Goal: Task Accomplishment & Management: Manage account settings

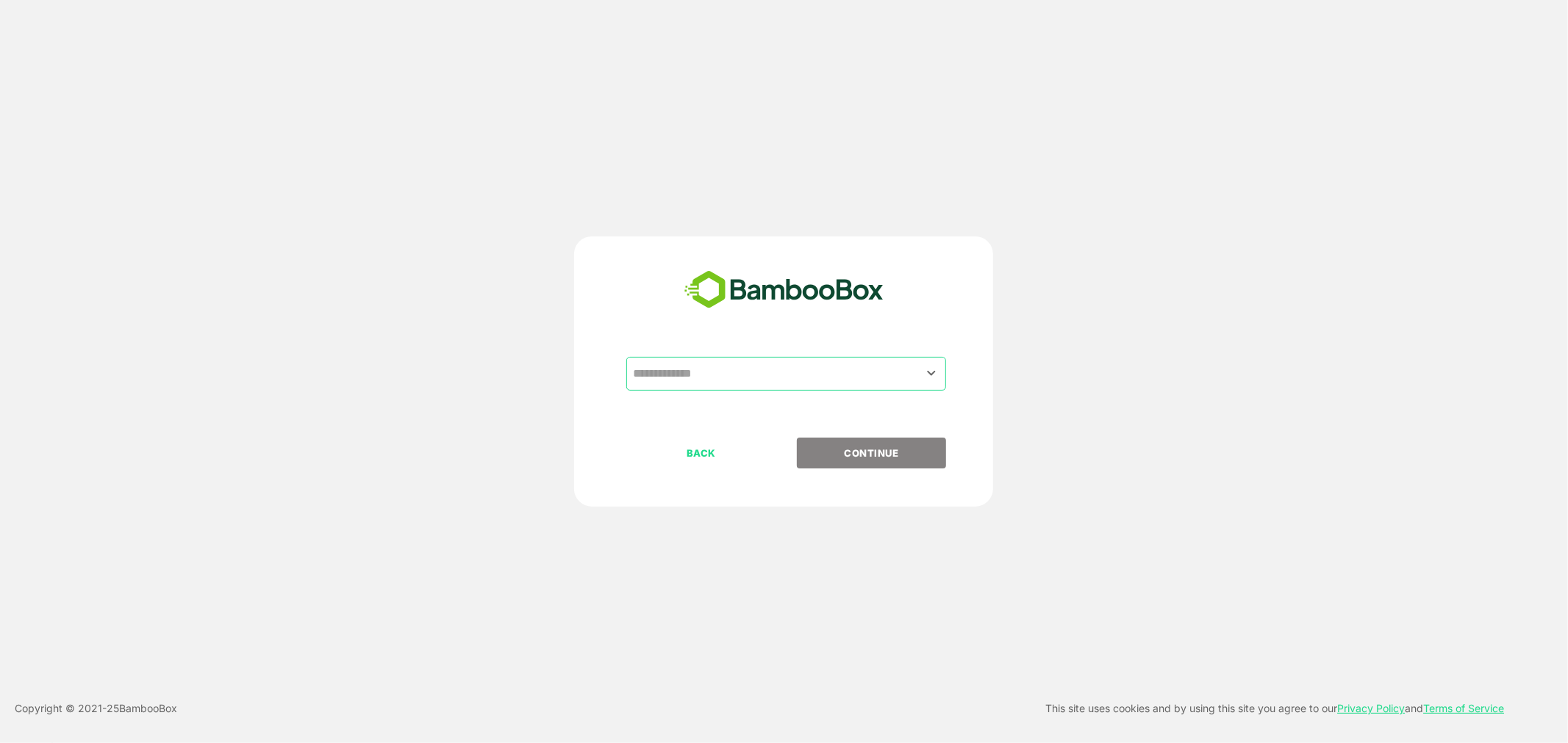
click at [700, 370] on input "text" at bounding box center [786, 374] width 314 height 28
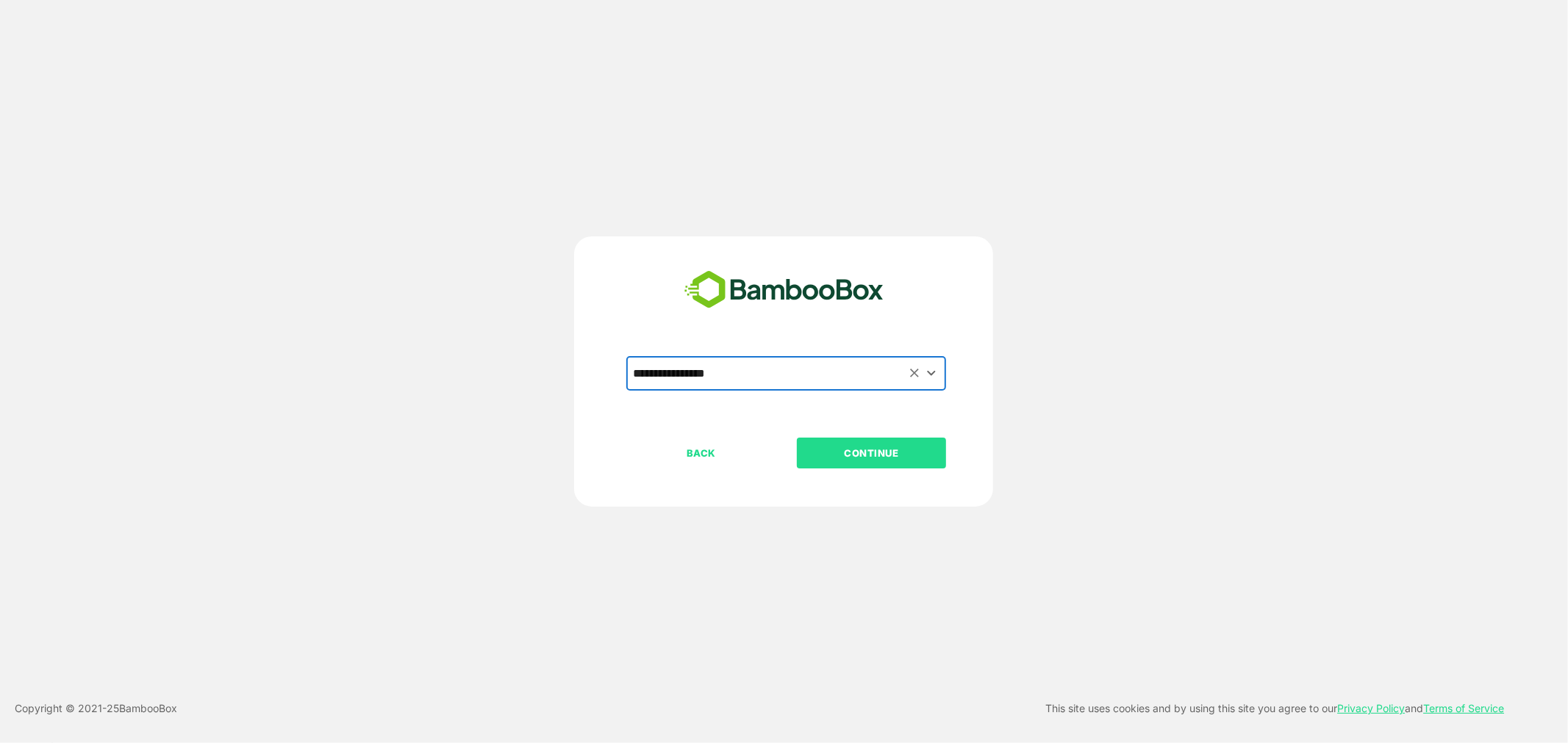
type input "**********"
click at [851, 465] on button "CONTINUE" at bounding box center [872, 453] width 150 height 31
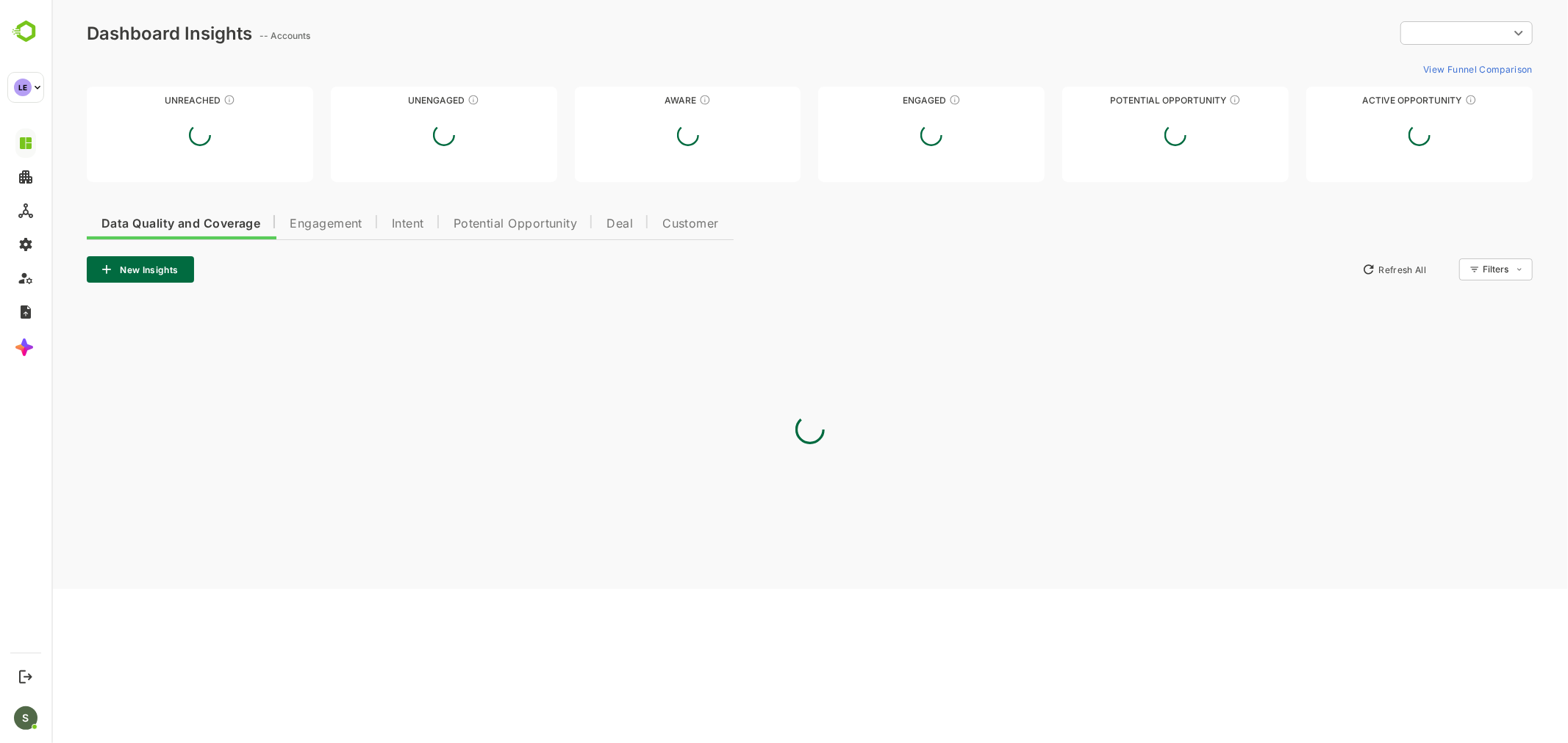
type input "**********"
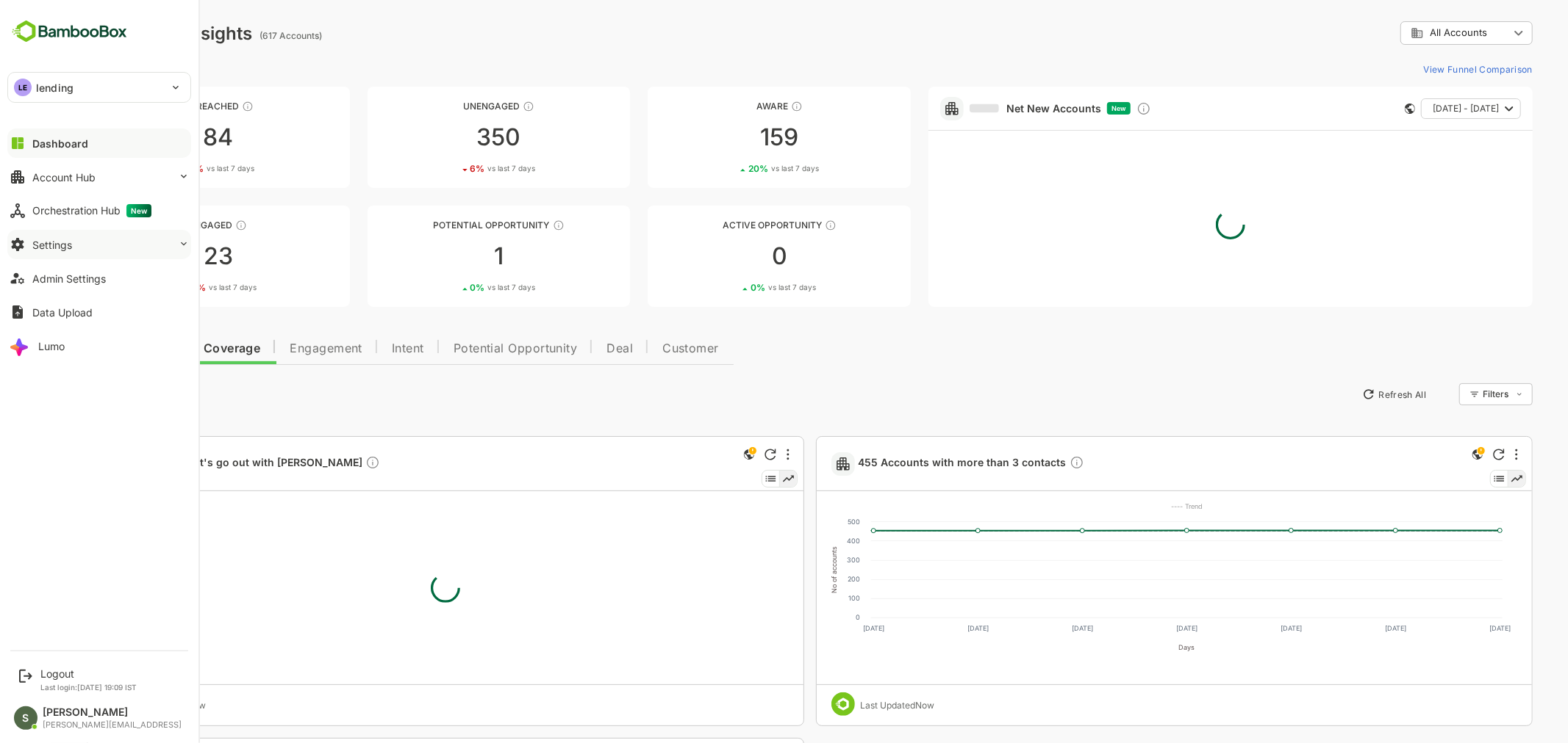
click at [95, 242] on button "Settings" at bounding box center [99, 244] width 183 height 29
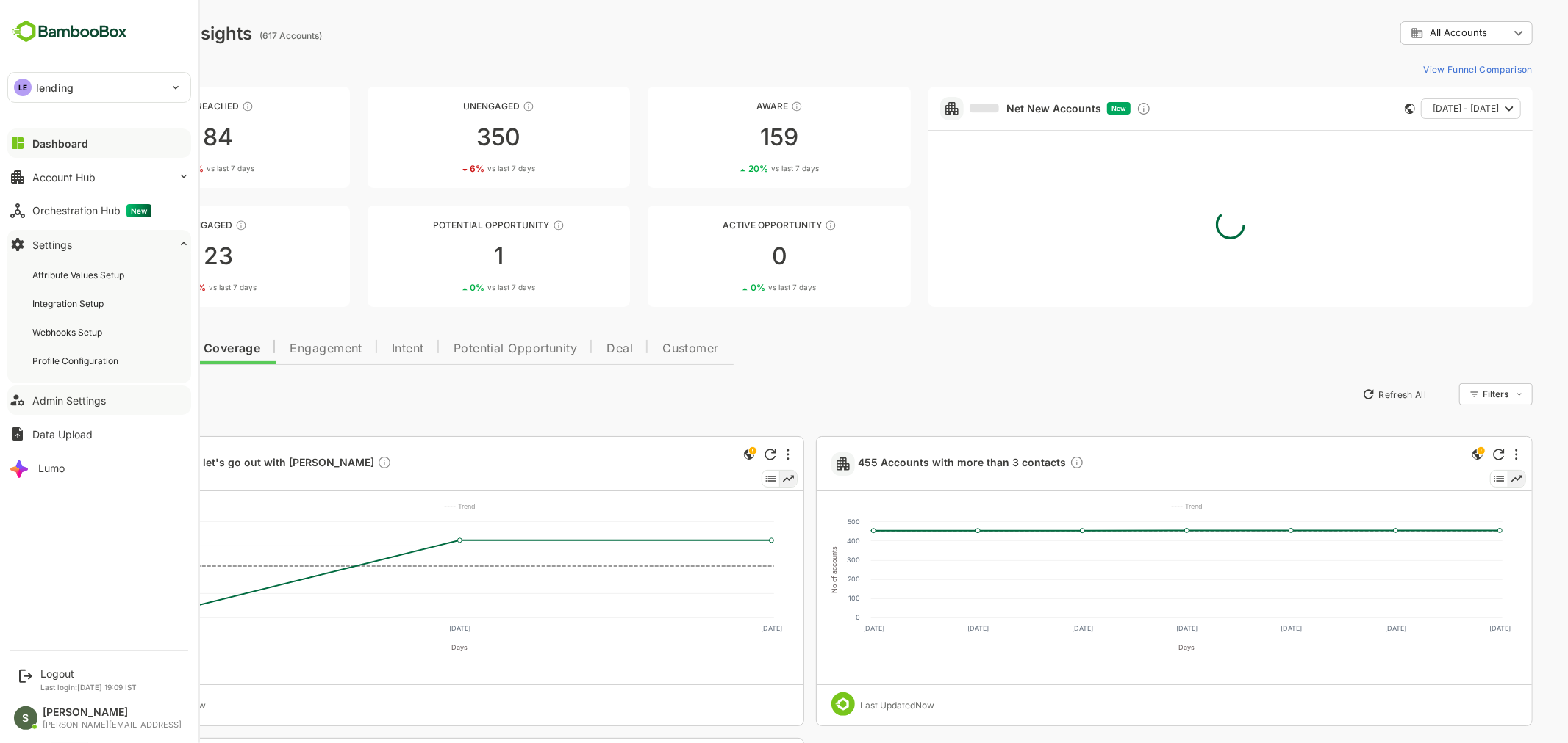
click at [83, 400] on div "Admin Settings" at bounding box center [69, 400] width 74 height 12
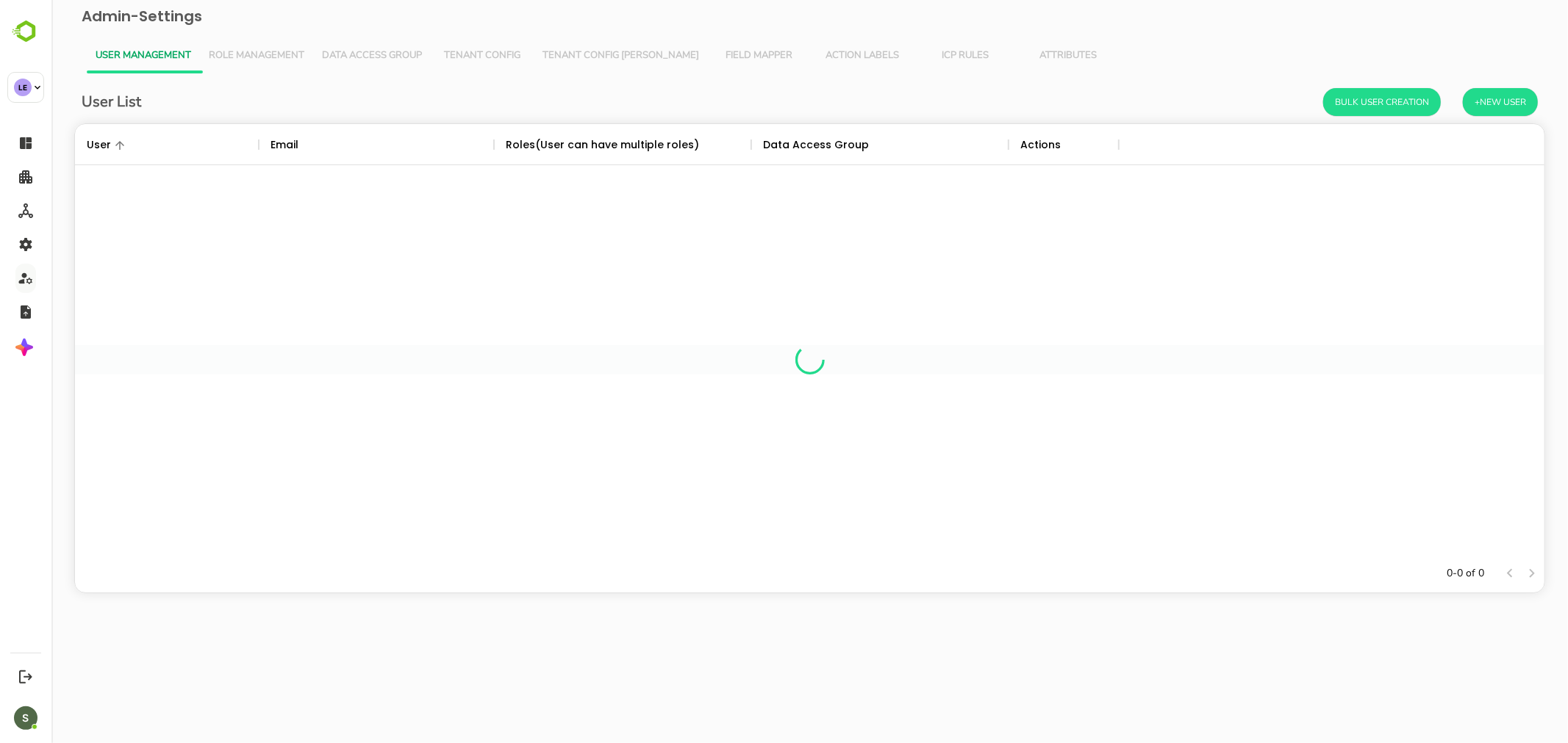
scroll to position [417, 1457]
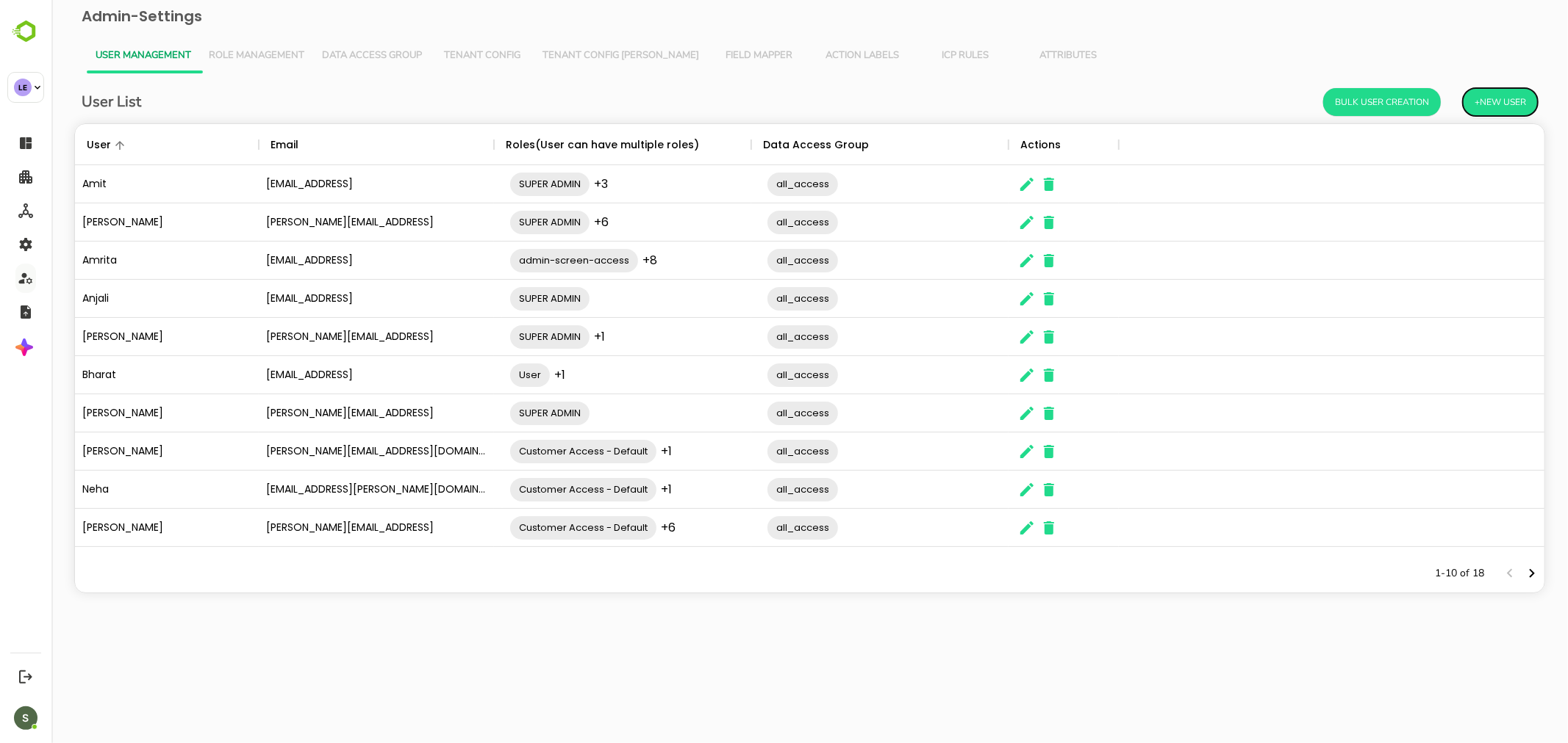
click at [1511, 99] on button "+New User" at bounding box center [1499, 101] width 75 height 28
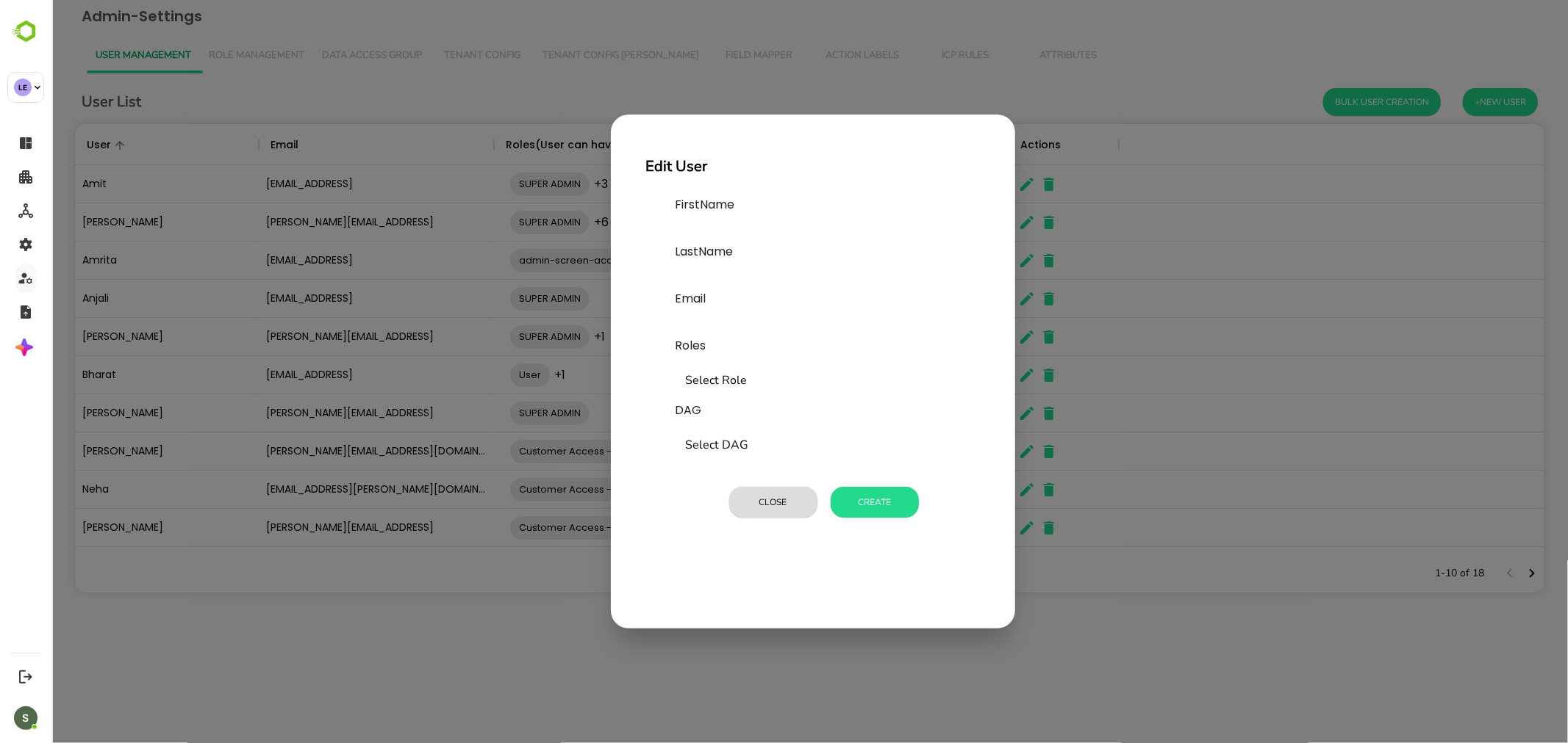
click at [753, 229] on input "text" at bounding box center [785, 231] width 221 height 23
type input "*"
type input "******"
paste input "**********"
type input "**********"
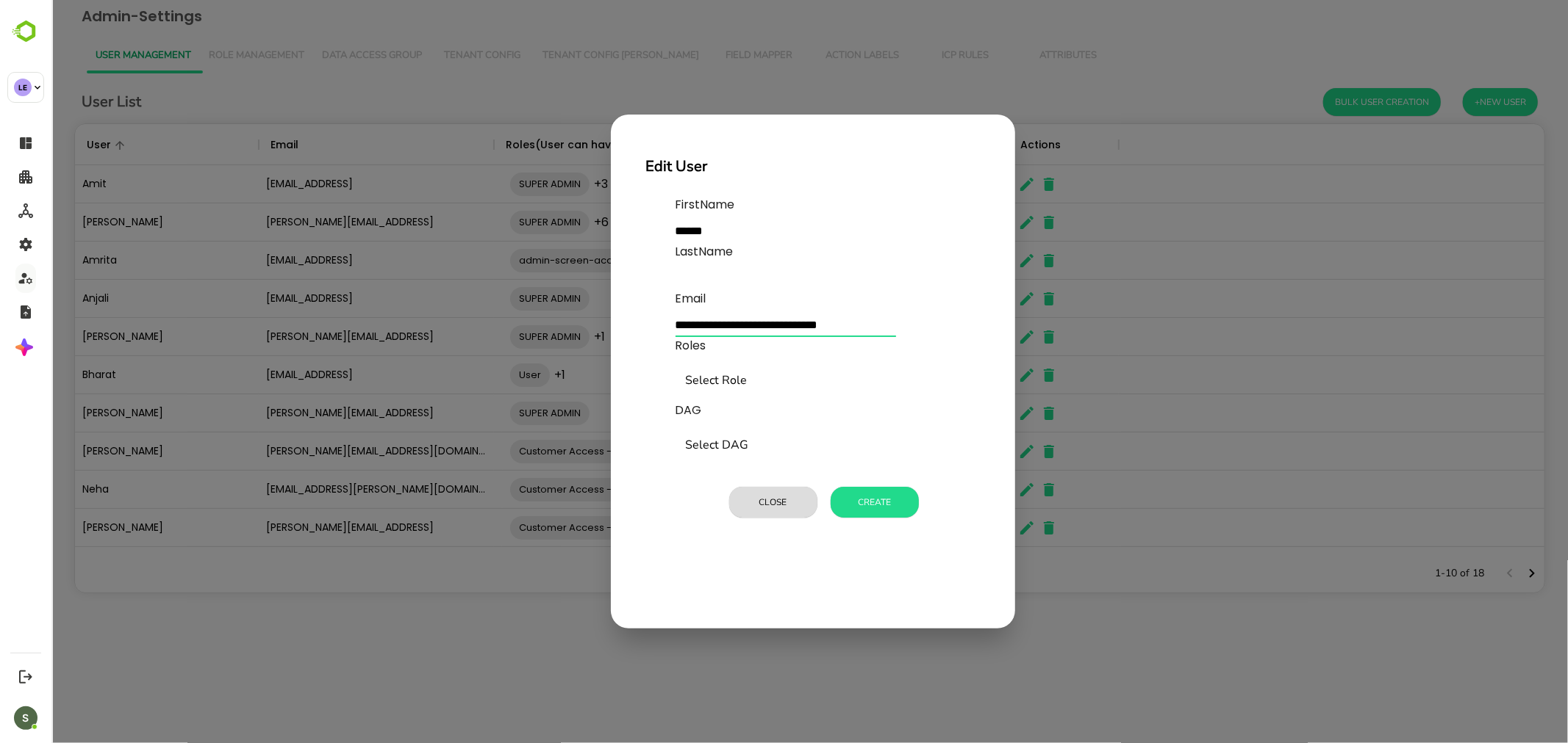
click at [727, 377] on input "Select Role" at bounding box center [821, 381] width 280 height 28
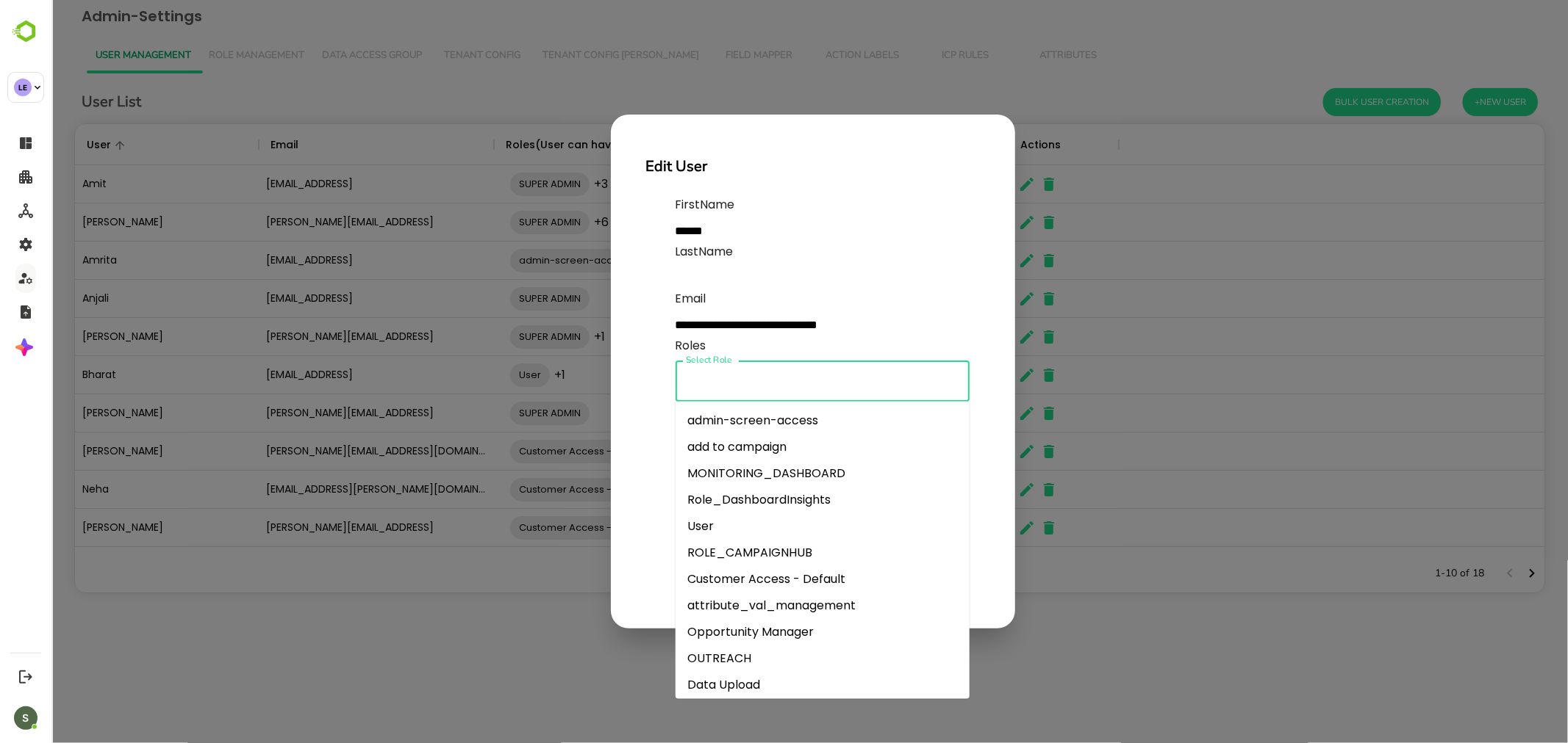
click at [735, 524] on li "User" at bounding box center [822, 527] width 294 height 27
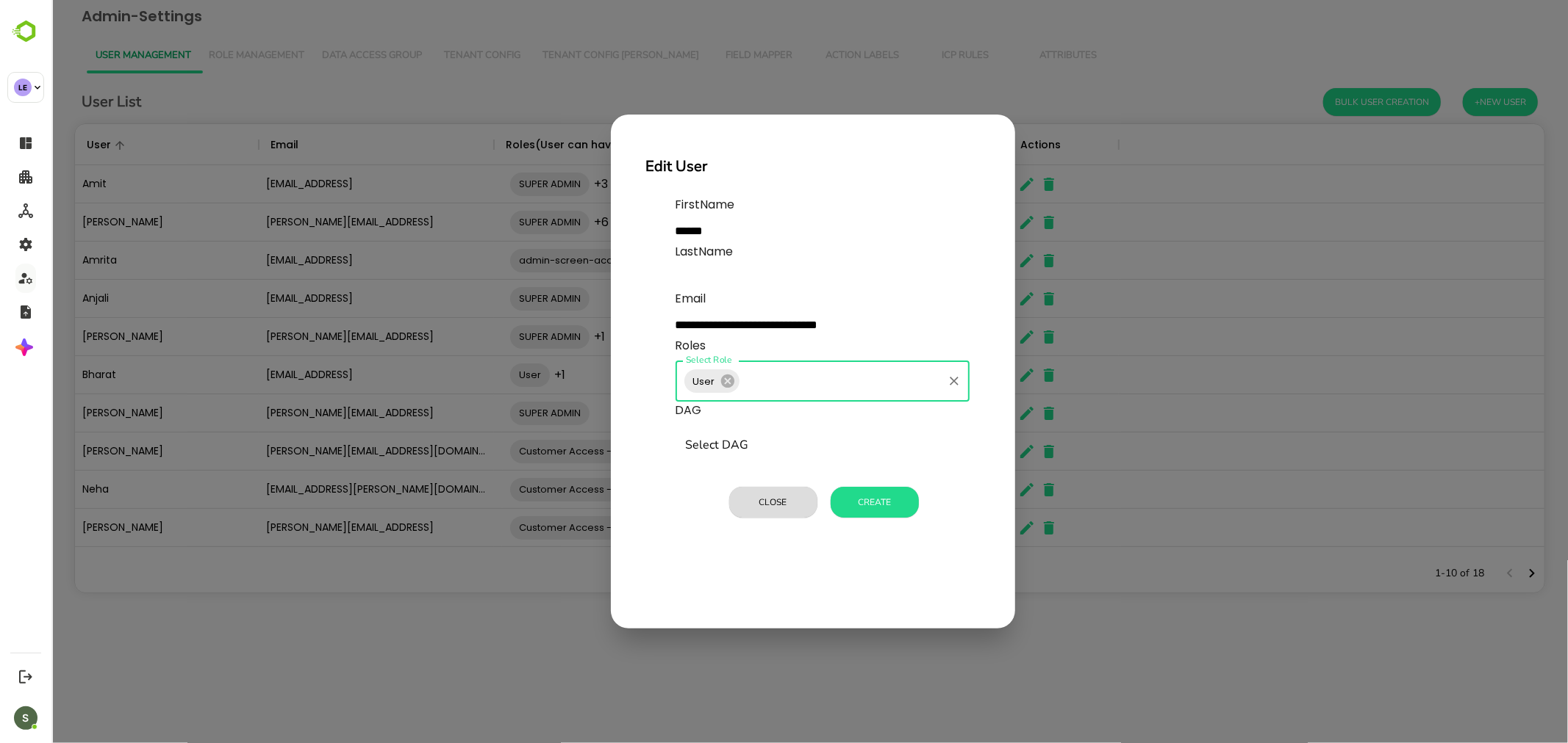
click at [776, 380] on input "Select Role" at bounding box center [841, 381] width 199 height 28
type input "***"
click at [779, 414] on li "Customer Access - Default" at bounding box center [822, 421] width 294 height 27
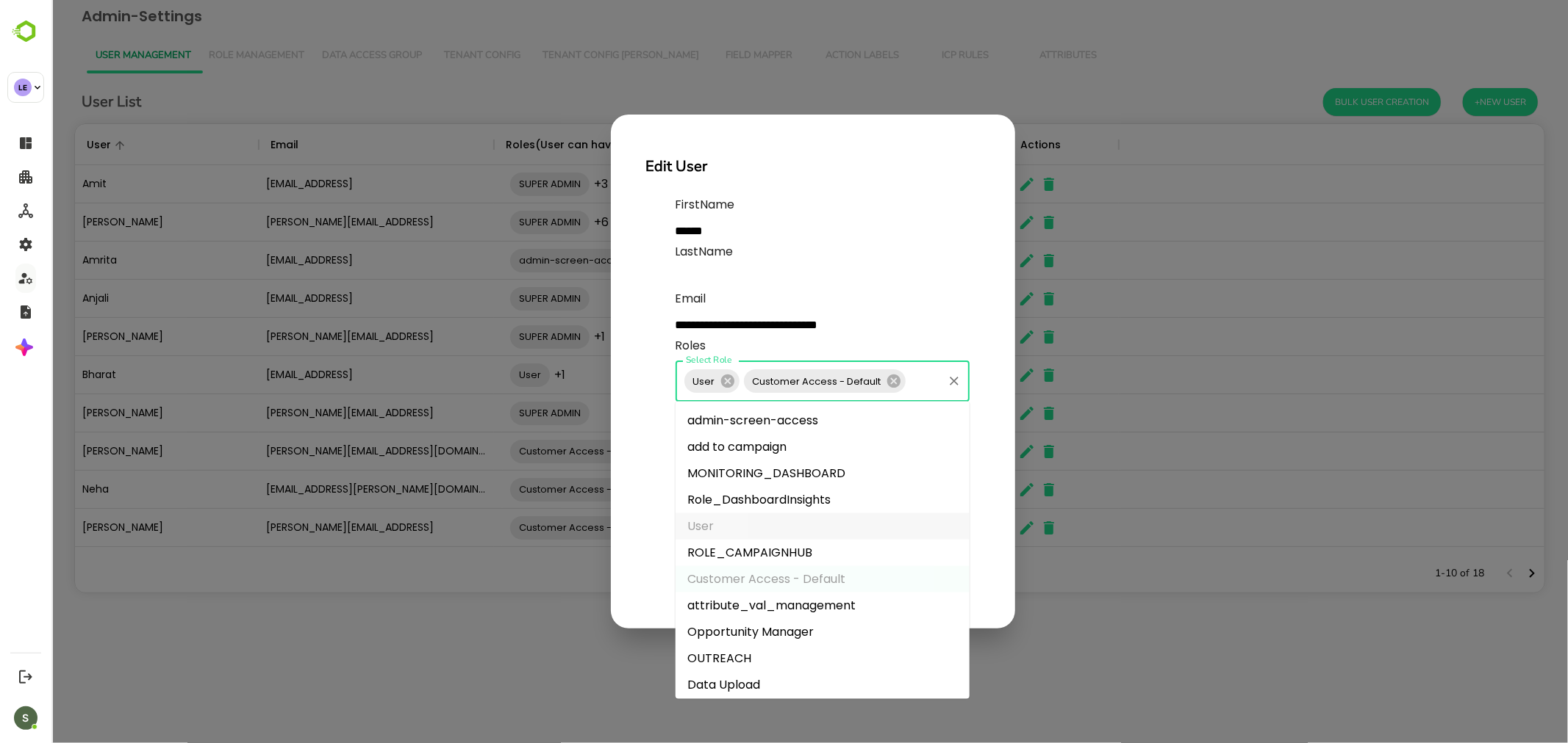
click at [933, 384] on input "Select Role" at bounding box center [923, 381] width 33 height 28
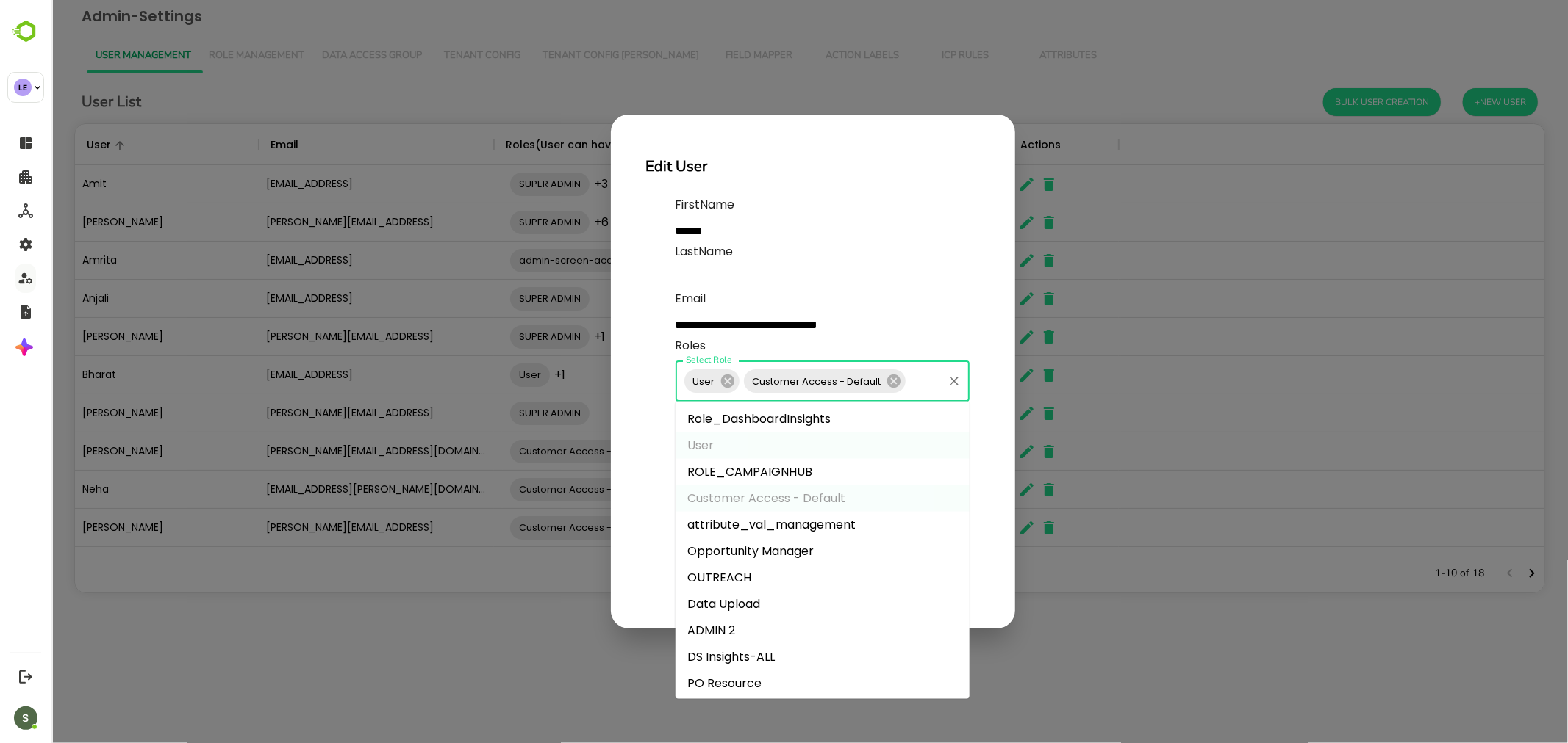
scroll to position [82, 0]
click at [765, 604] on li "Data Upload" at bounding box center [822, 604] width 294 height 27
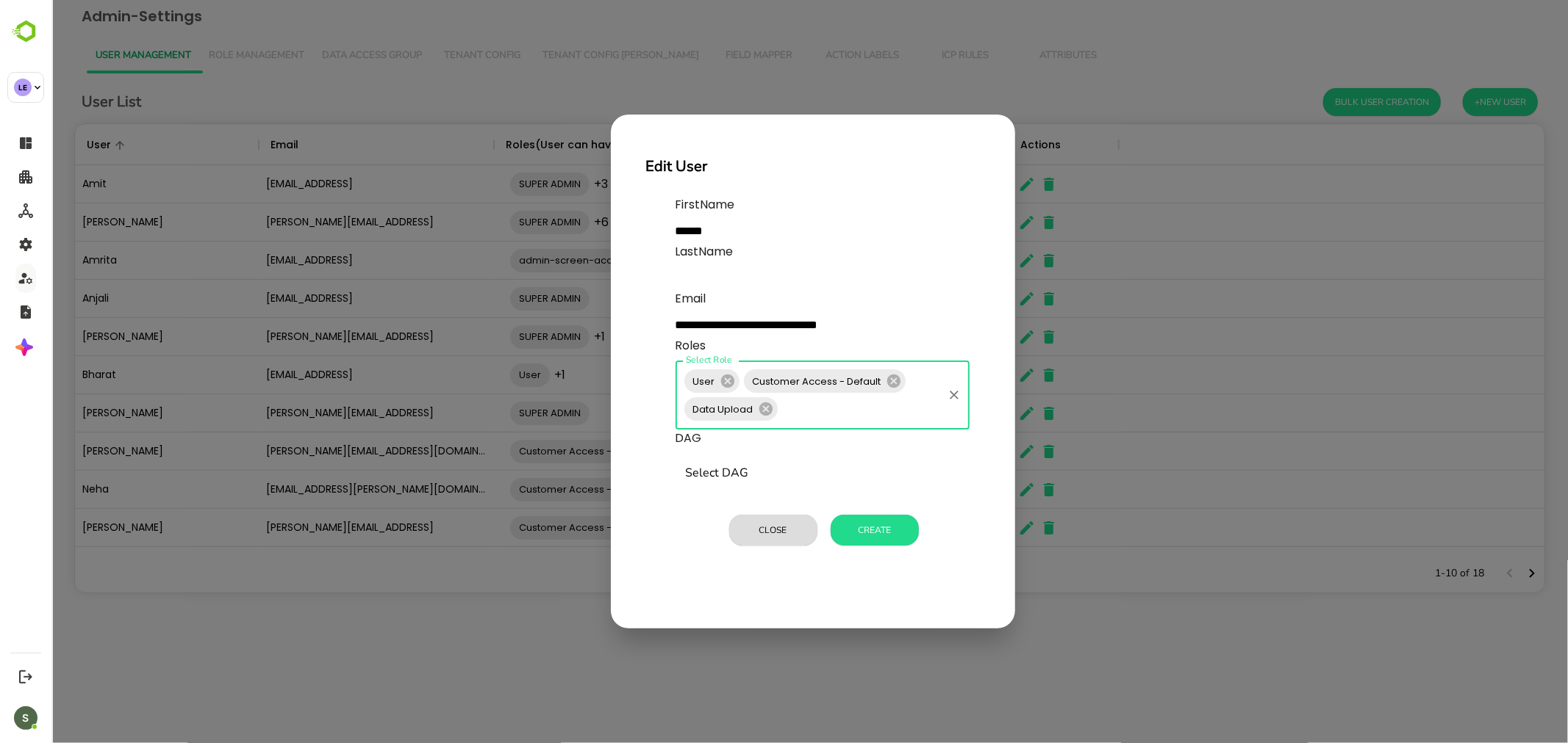
click at [824, 414] on input "Select Role" at bounding box center [859, 408] width 161 height 28
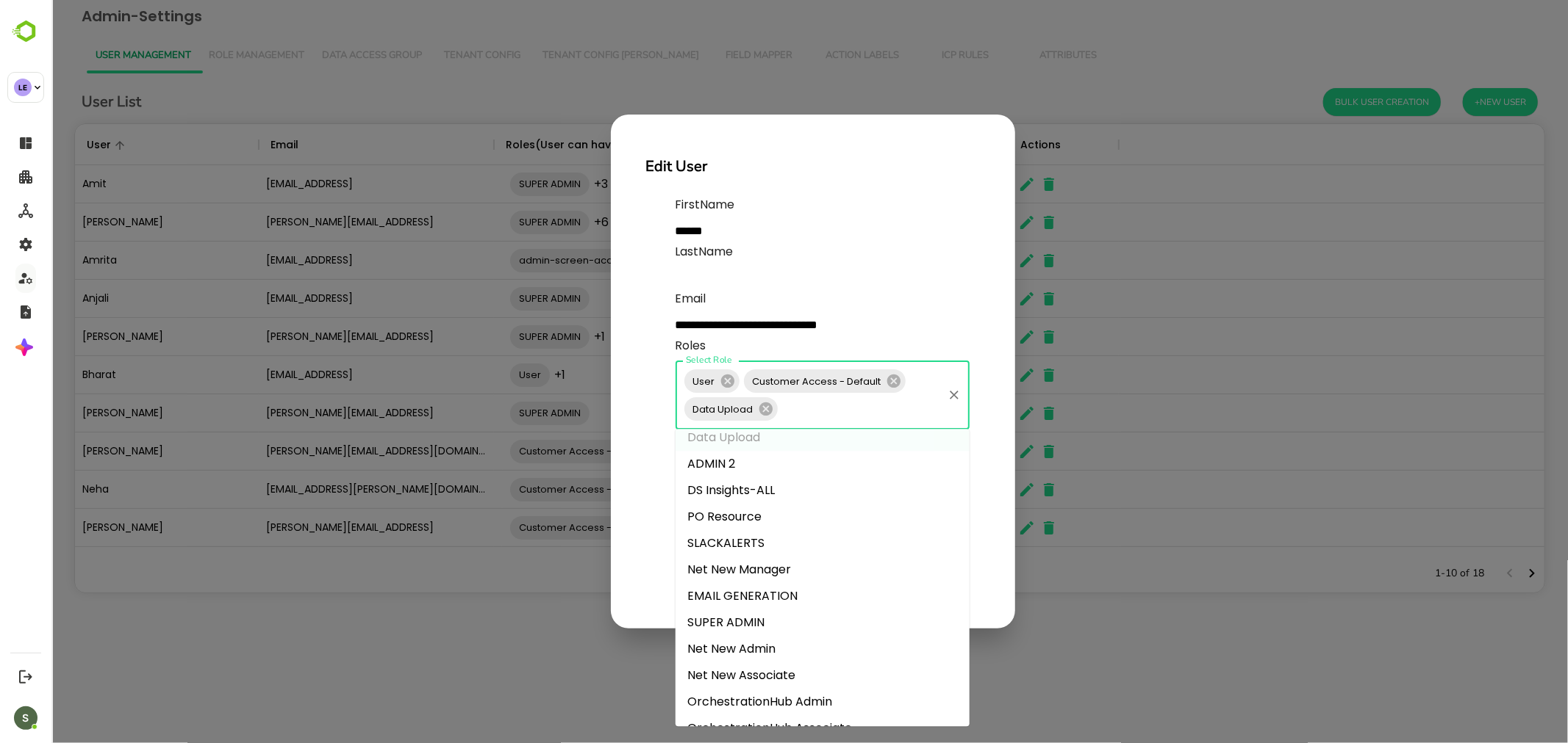
scroll to position [296, 0]
click at [787, 644] on li "Net New Associate" at bounding box center [822, 655] width 294 height 27
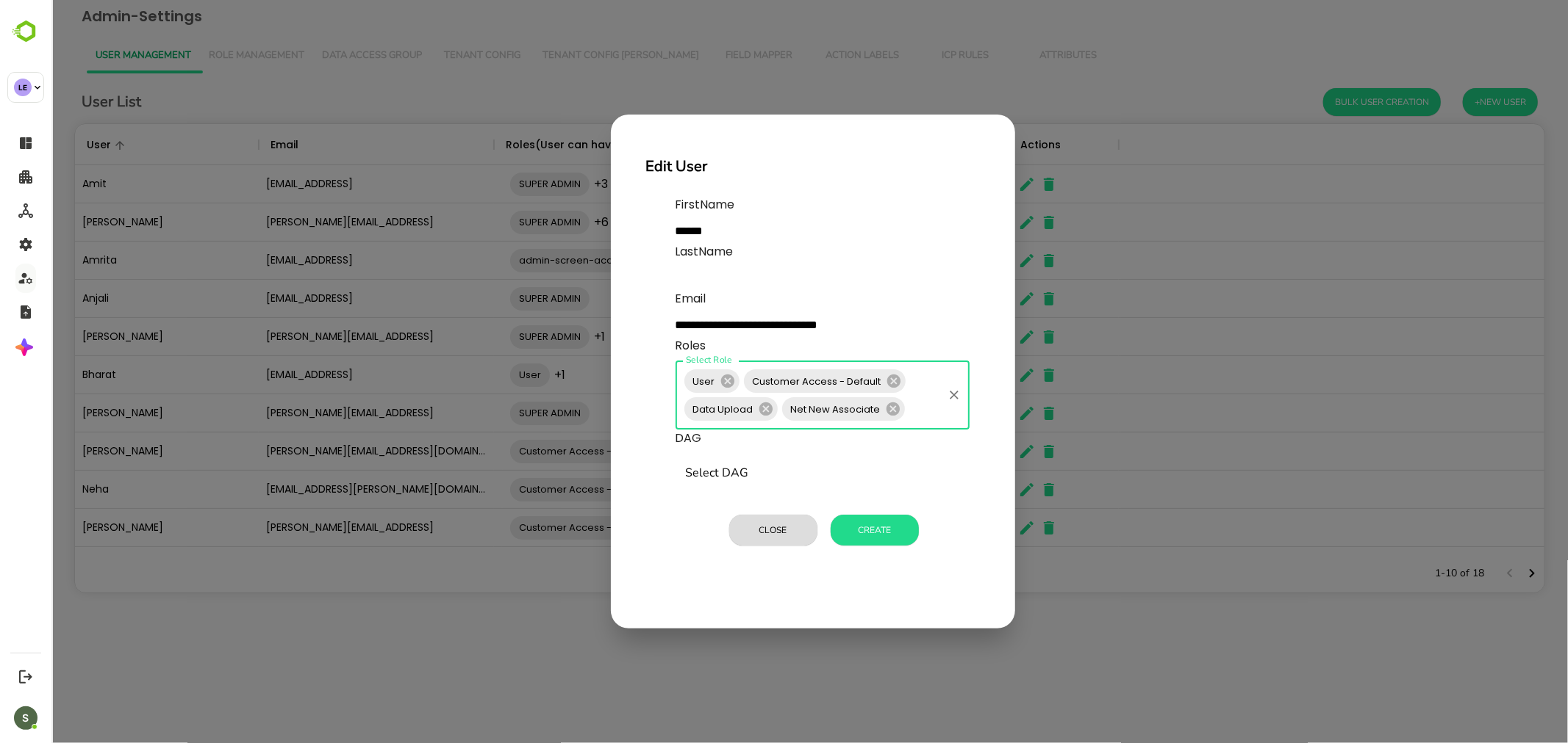
click at [921, 415] on input "Select Role" at bounding box center [923, 408] width 34 height 28
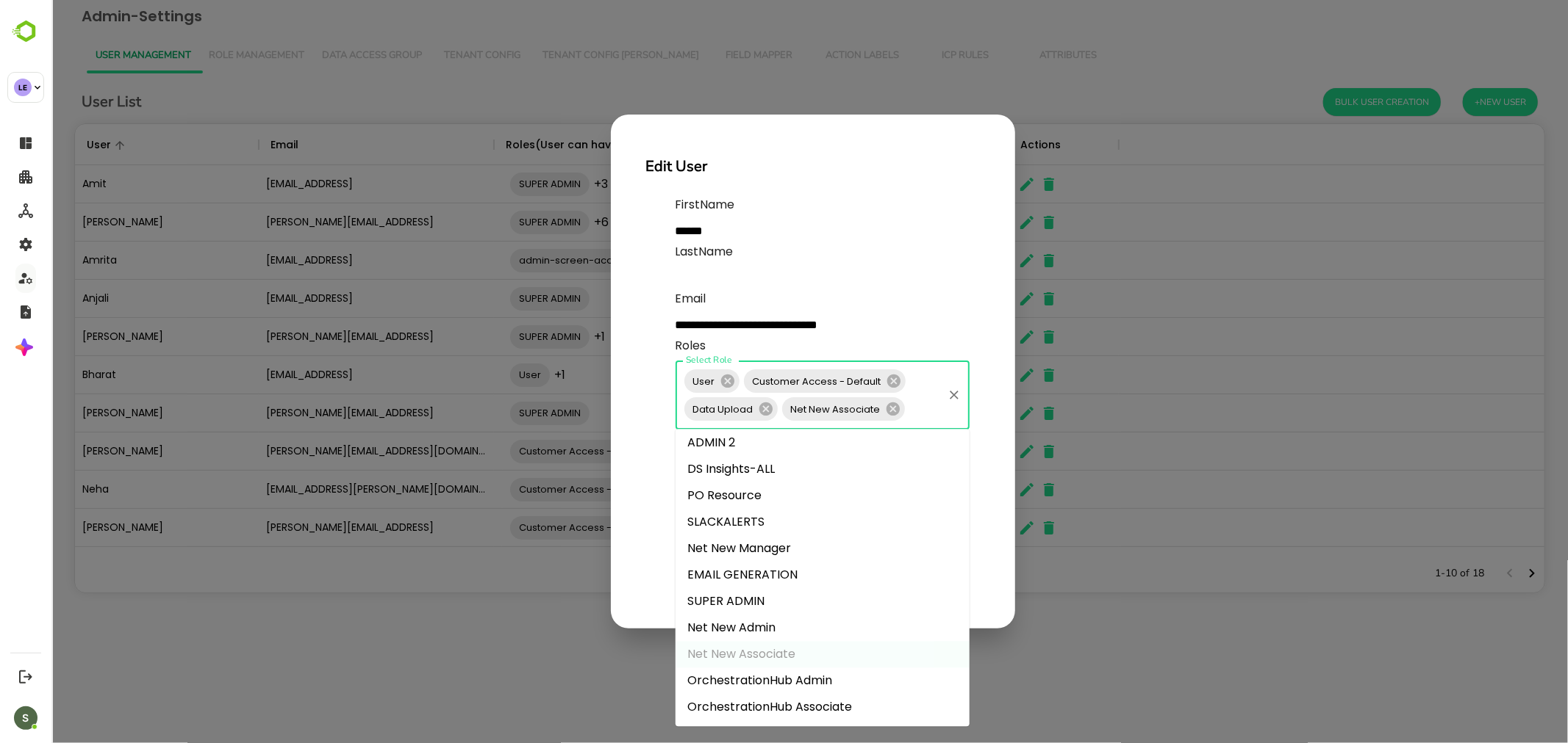
click at [772, 697] on li "OrchestrationHub Associate" at bounding box center [822, 707] width 294 height 27
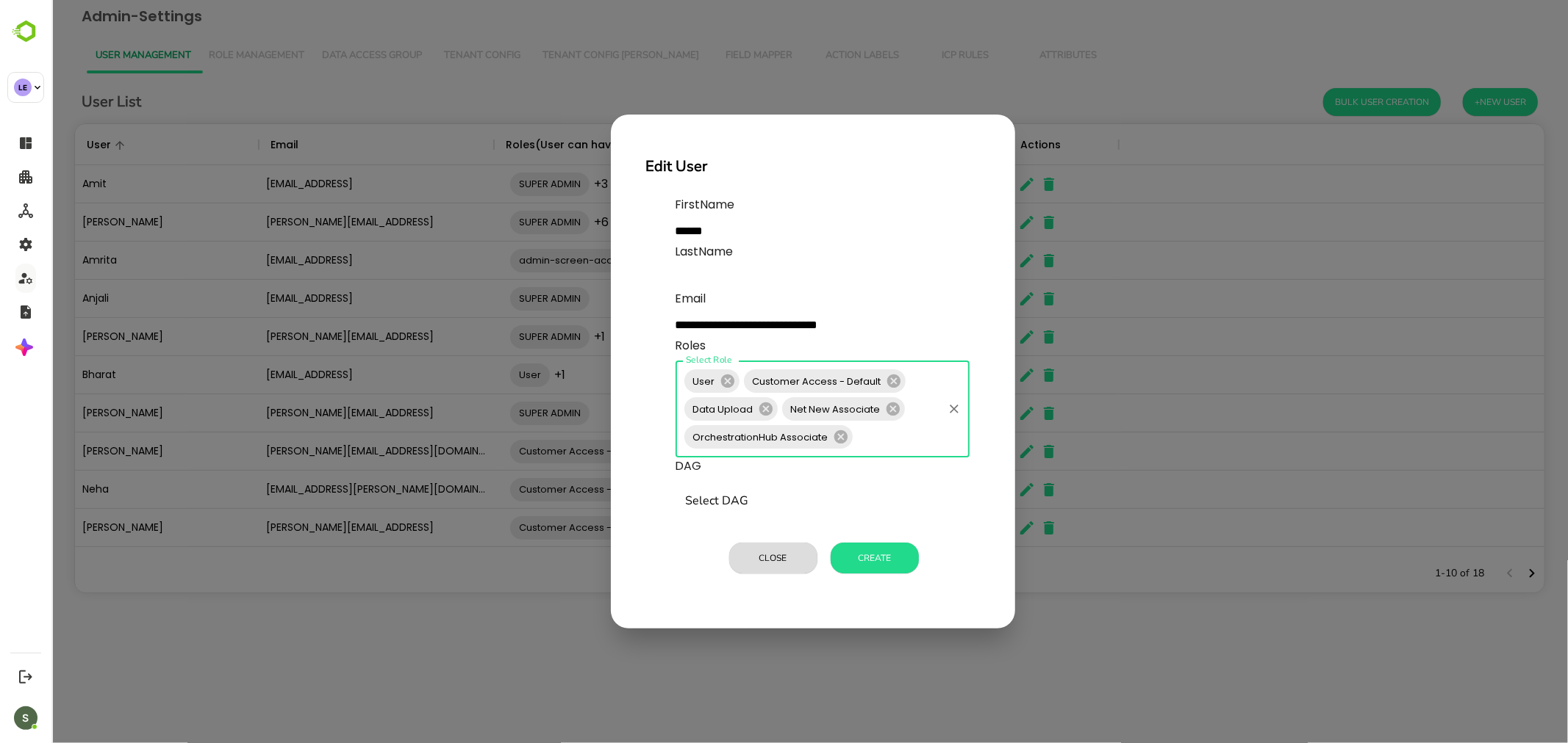
click at [881, 443] on input "Select Role" at bounding box center [897, 437] width 86 height 28
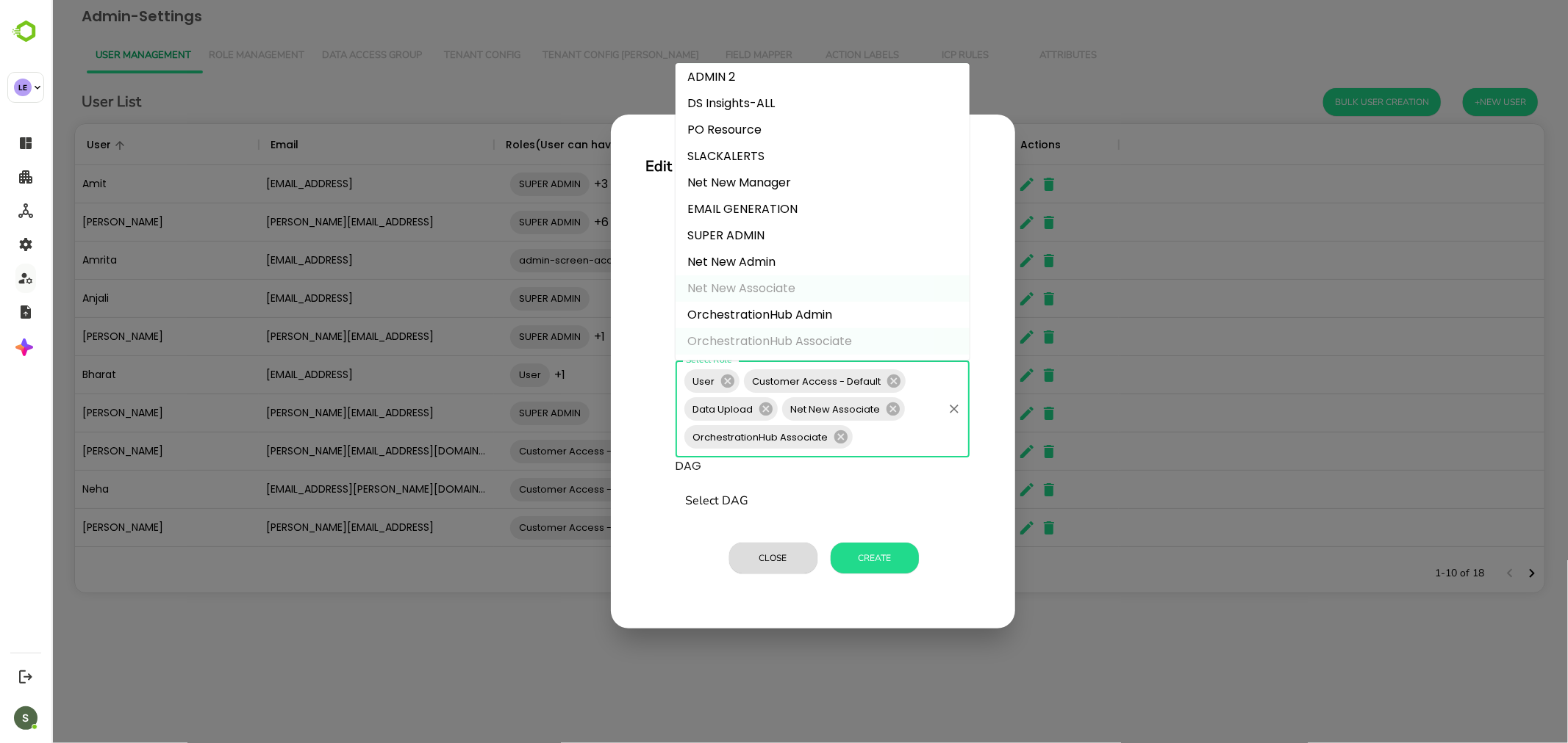
click at [783, 180] on li "Net New Manager" at bounding box center [822, 183] width 294 height 27
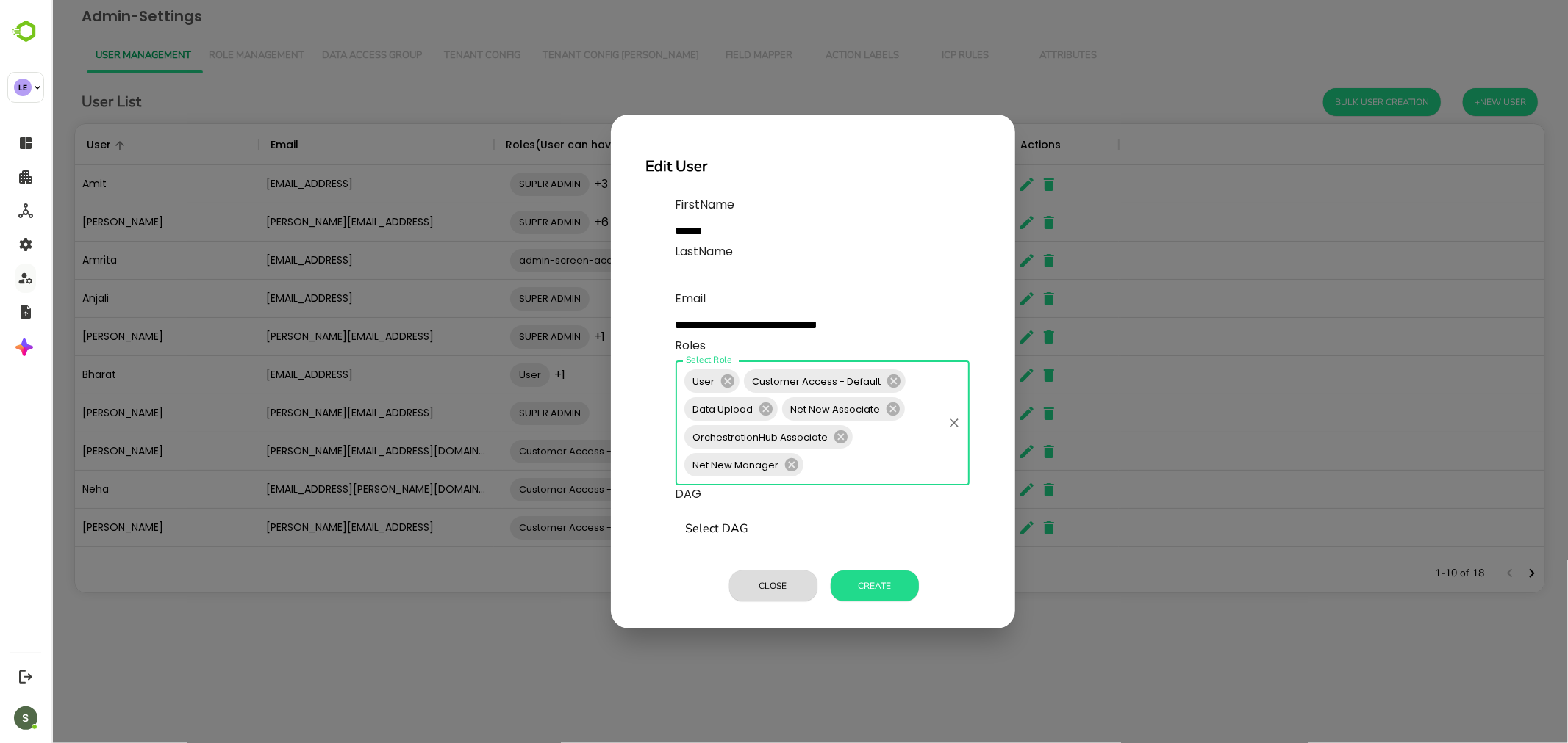
click at [849, 461] on input "Select Role" at bounding box center [873, 464] width 135 height 28
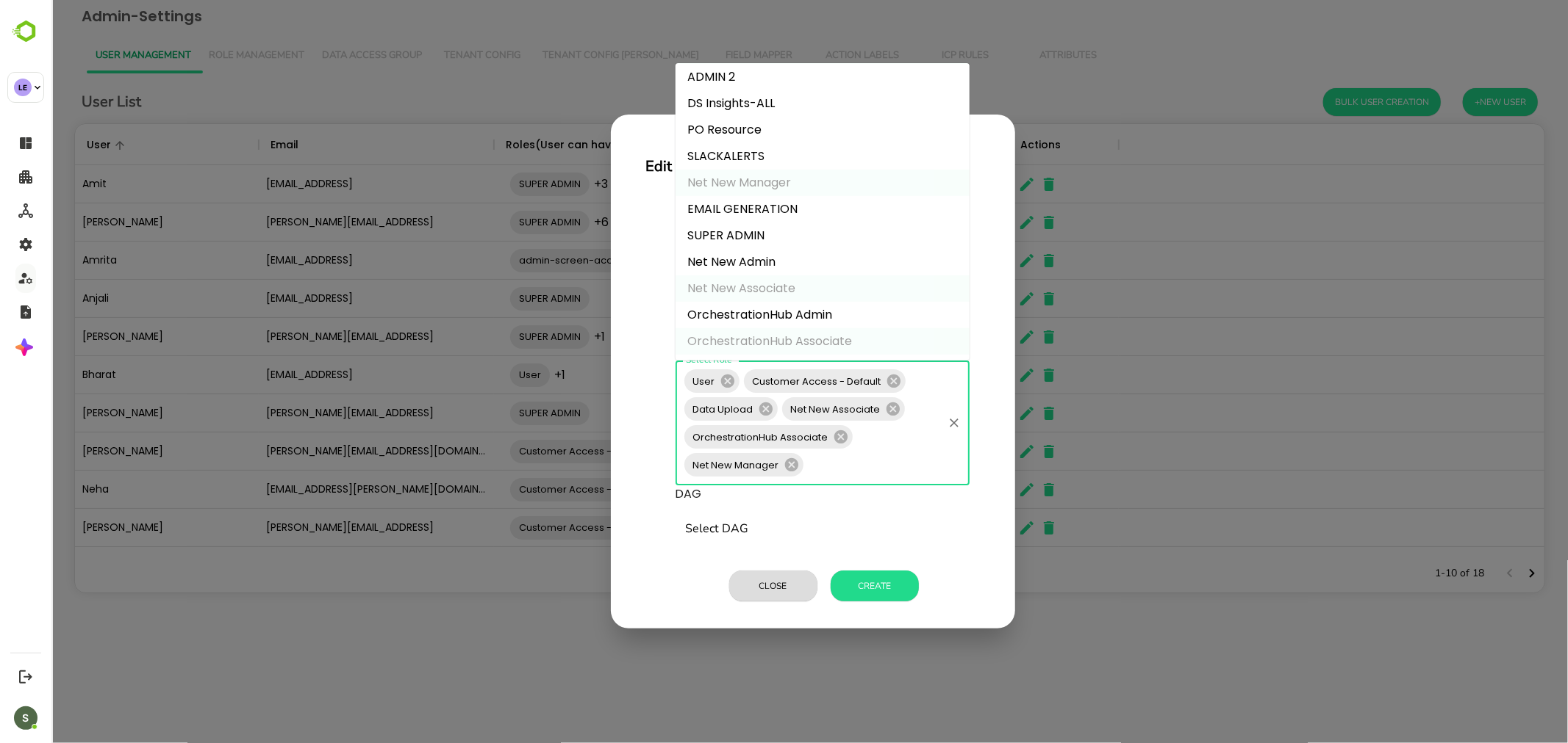
click at [743, 149] on li "SLACKALERTS" at bounding box center [822, 157] width 294 height 27
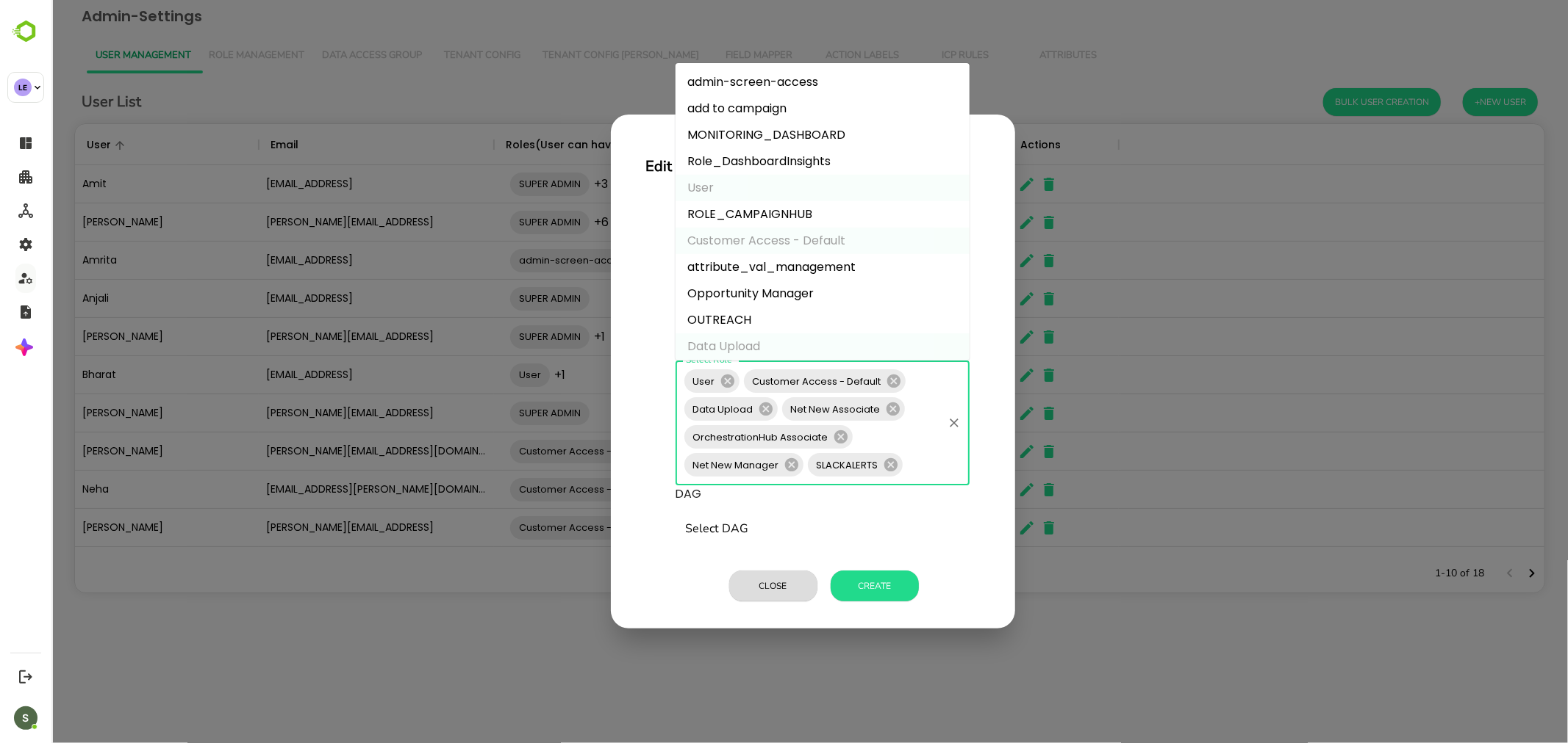
click at [925, 464] on input "Select Role" at bounding box center [922, 464] width 36 height 28
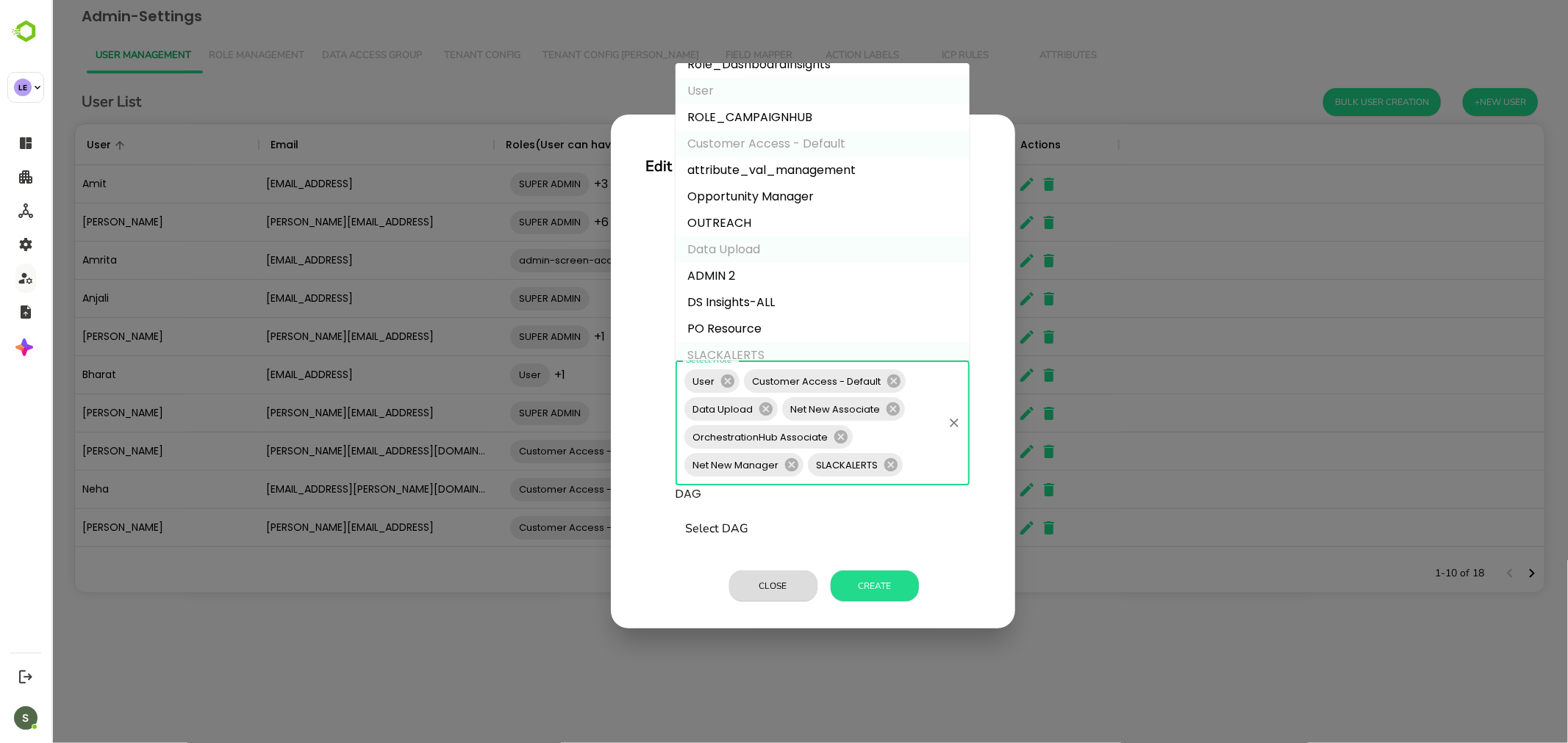
scroll to position [52, 0]
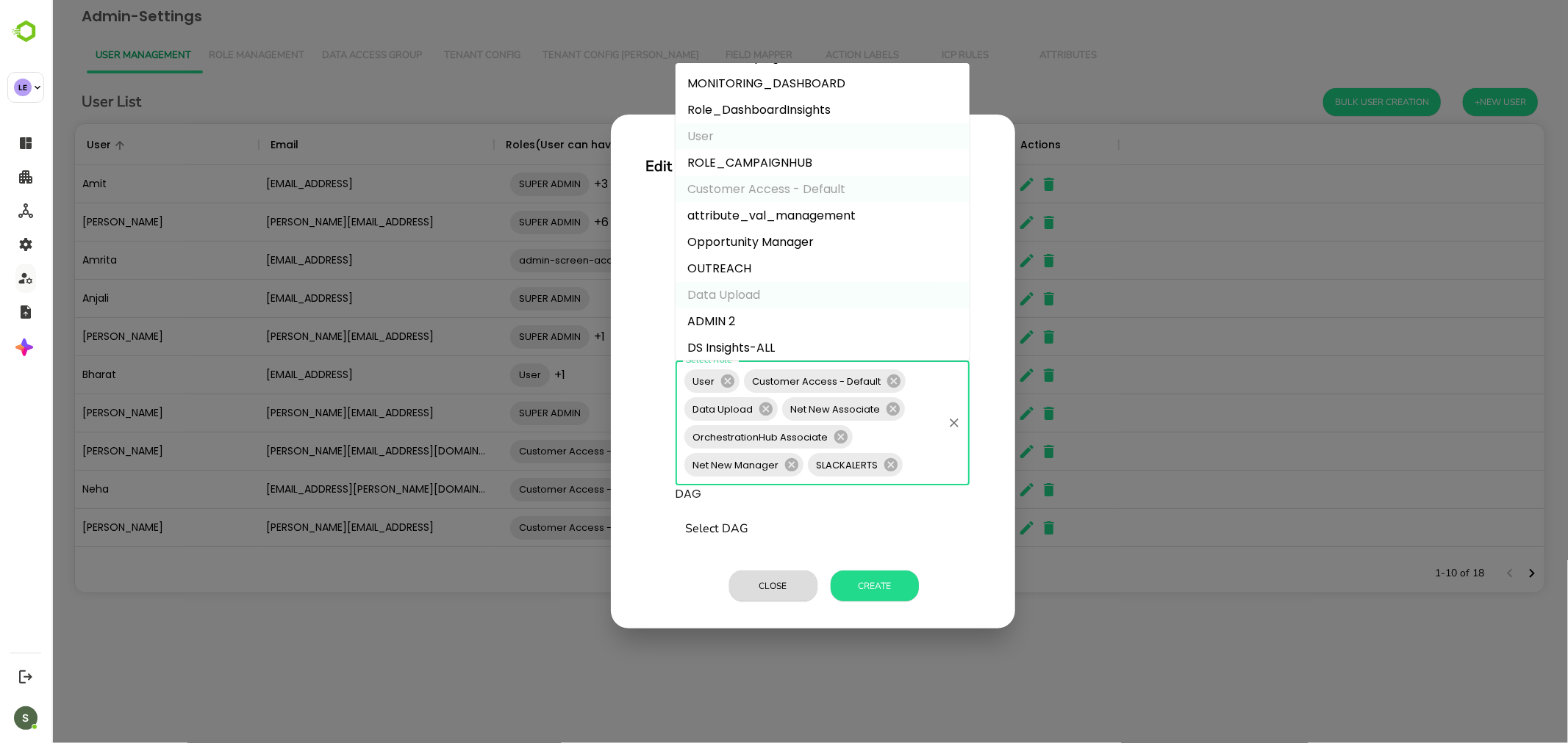
click at [769, 238] on li "Opportunity Manager" at bounding box center [822, 243] width 294 height 27
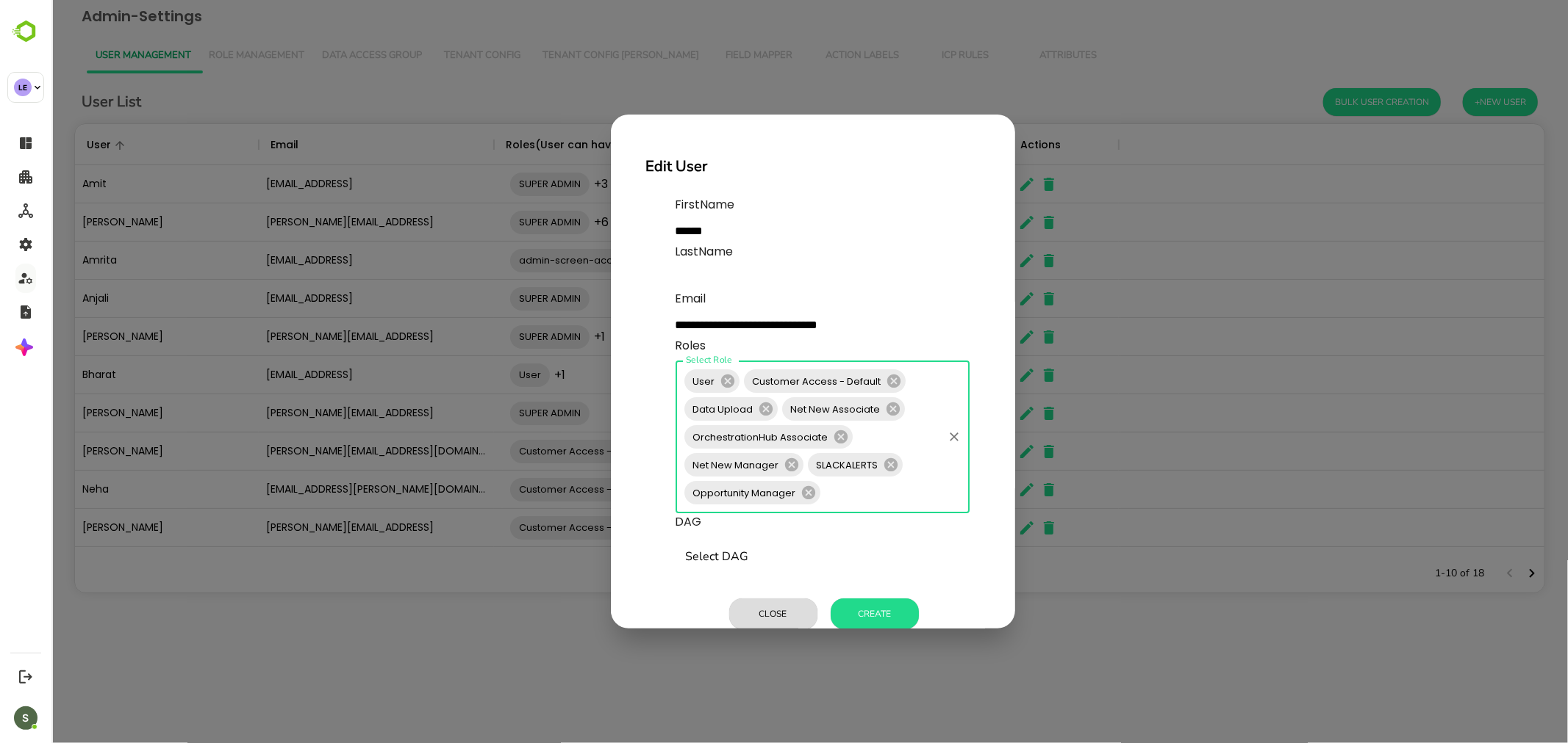
click at [857, 488] on input "Select Role" at bounding box center [881, 492] width 118 height 28
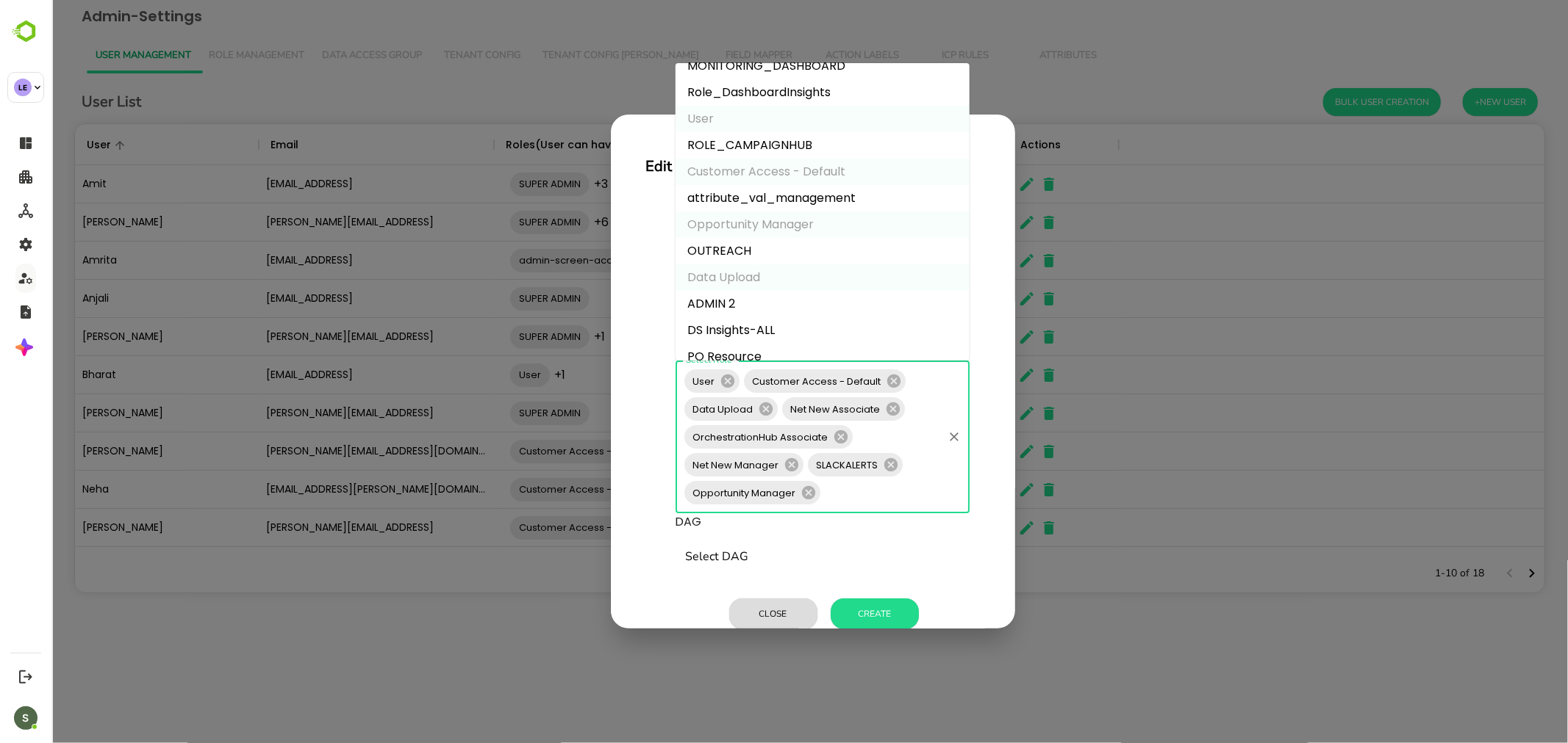
scroll to position [296, 0]
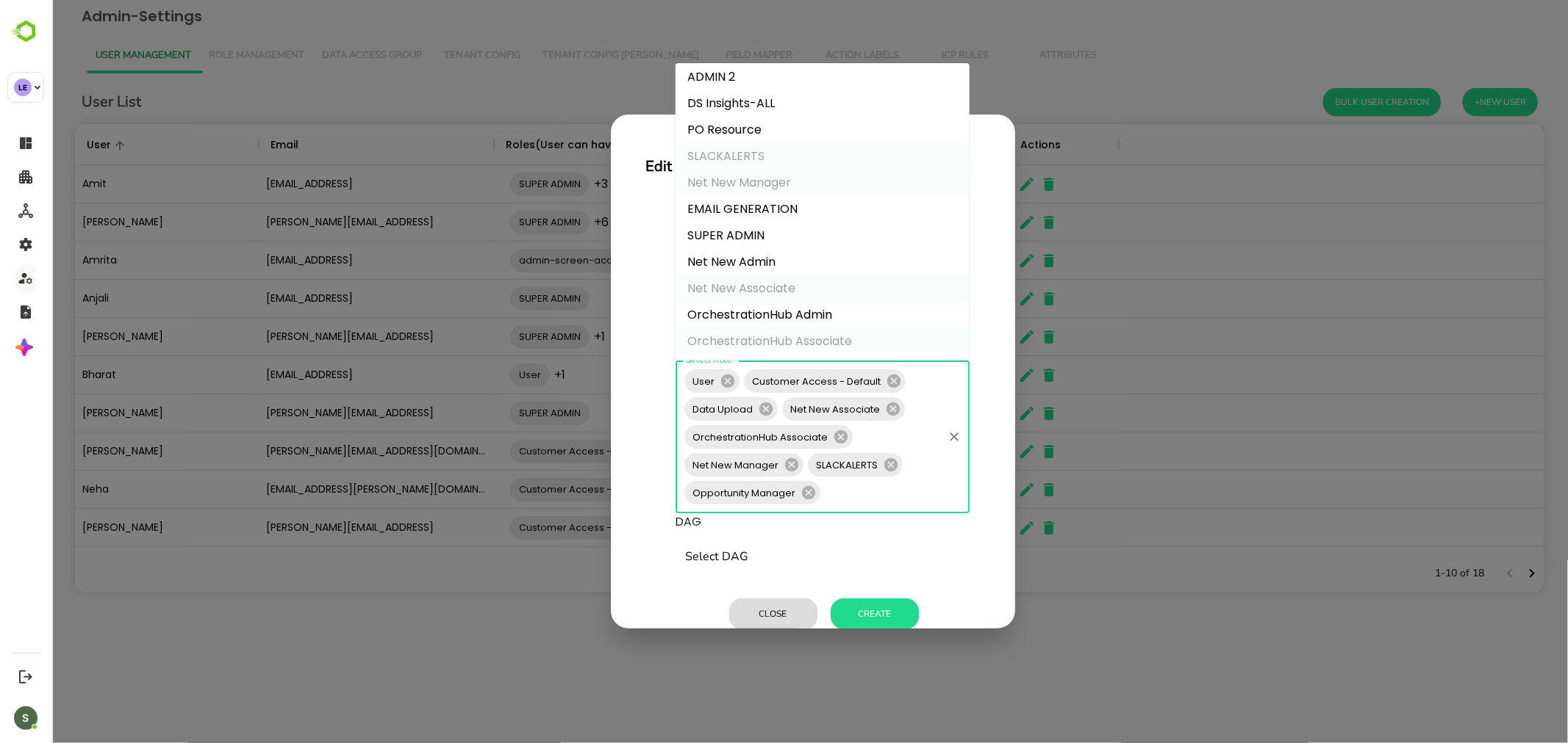
click at [929, 554] on input "Select DAG" at bounding box center [821, 557] width 280 height 28
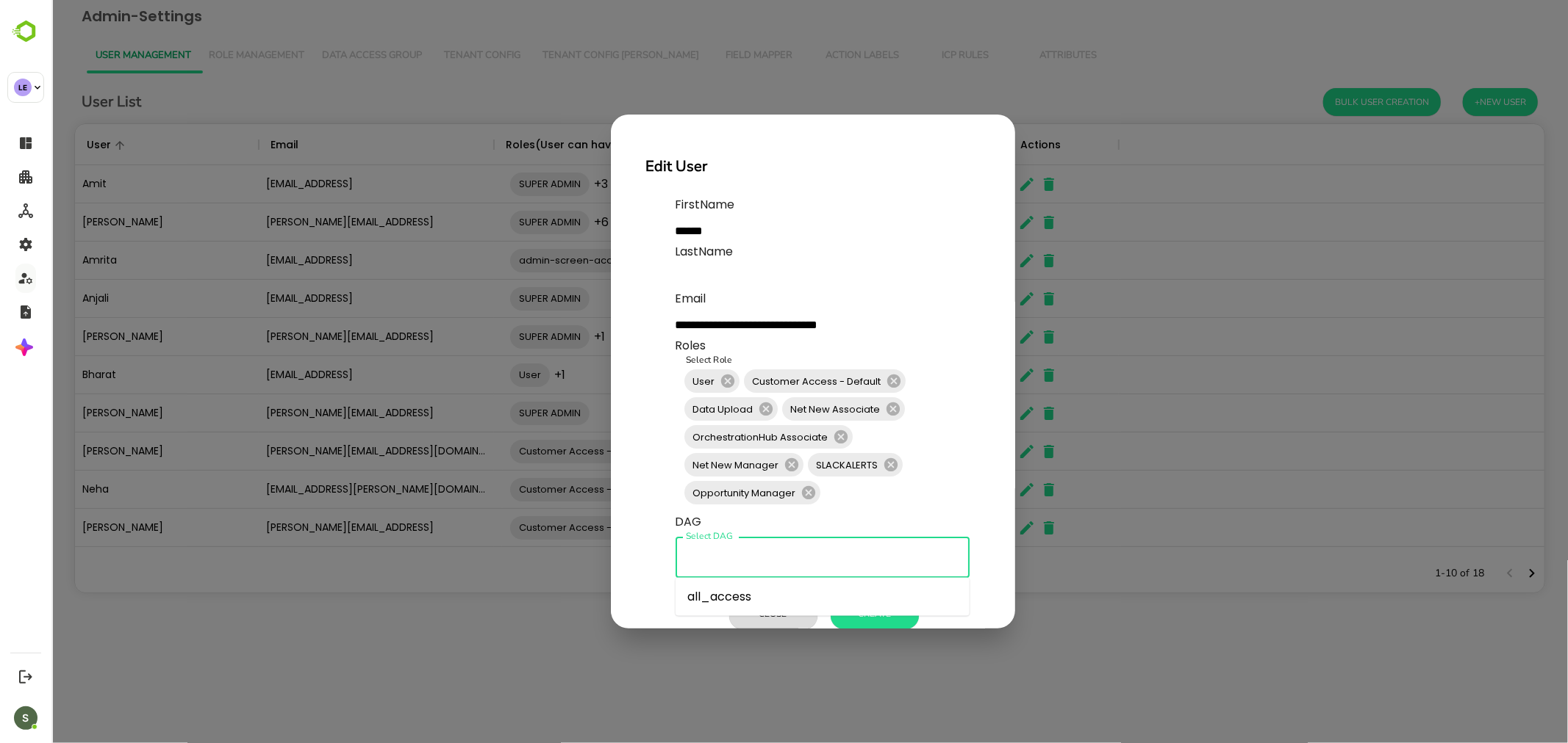
click at [778, 601] on li "all_access" at bounding box center [822, 597] width 294 height 27
type input "**********"
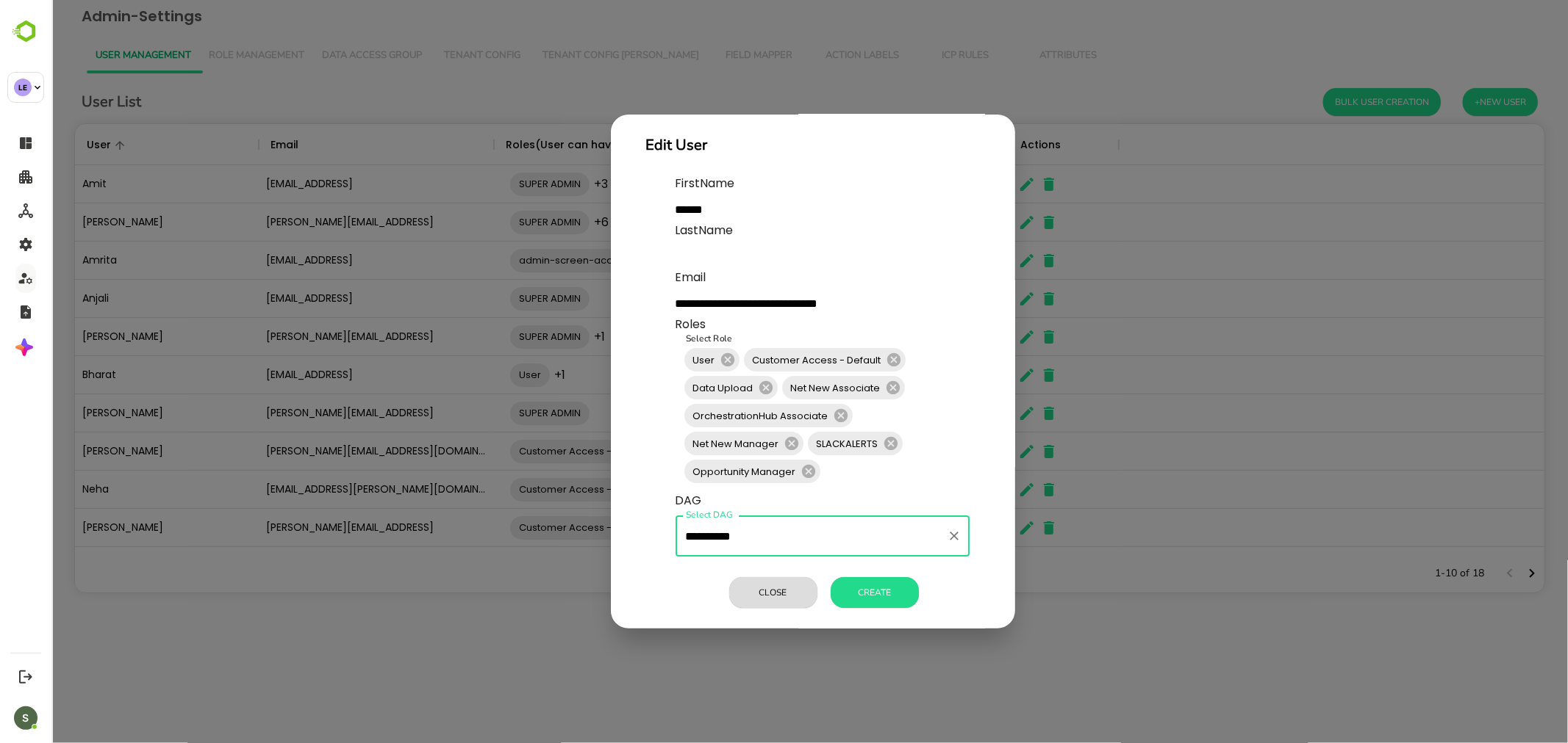
scroll to position [32, 0]
click at [880, 588] on button "Create" at bounding box center [873, 593] width 88 height 31
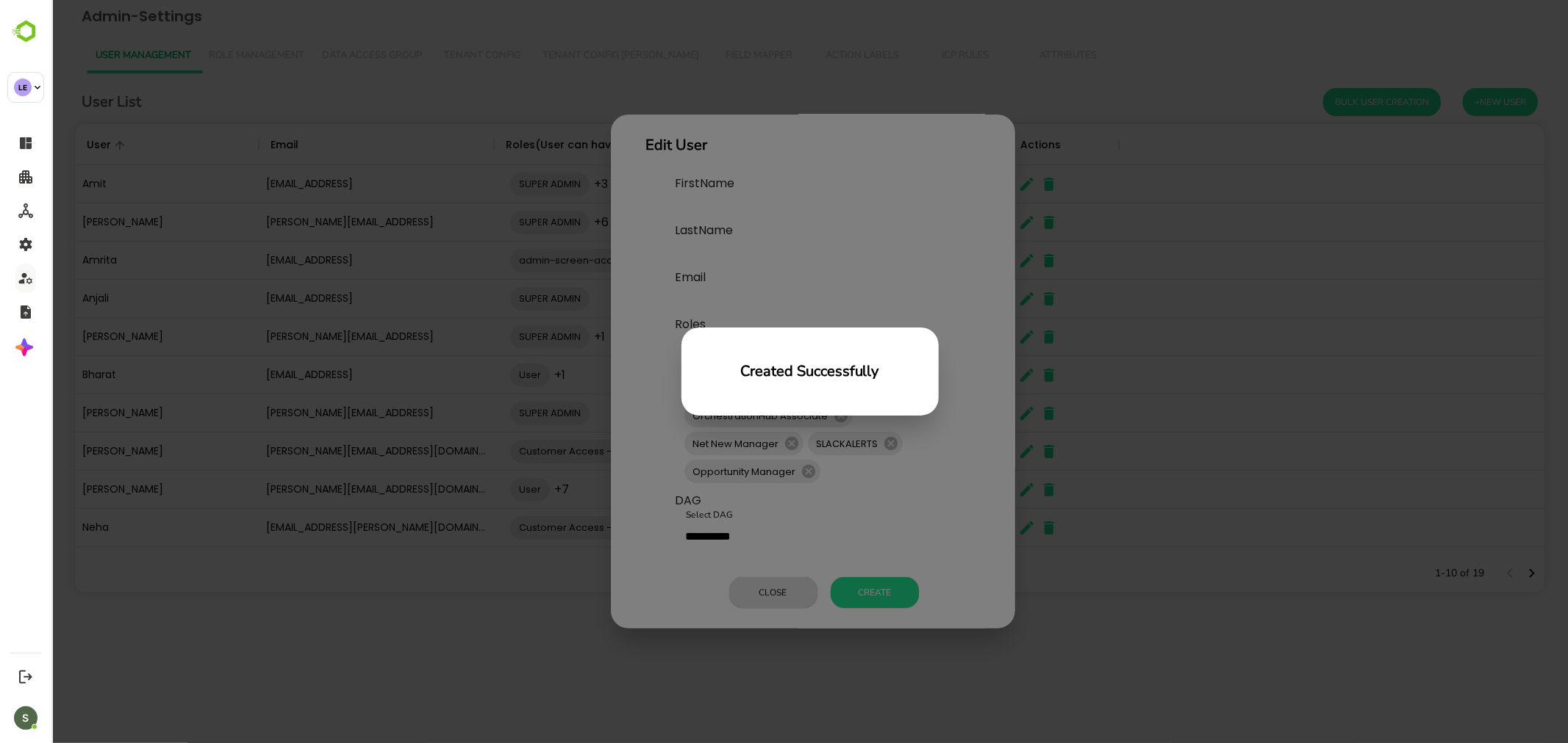
click at [541, 630] on div "Created Successfully" at bounding box center [808, 371] width 1516 height 743
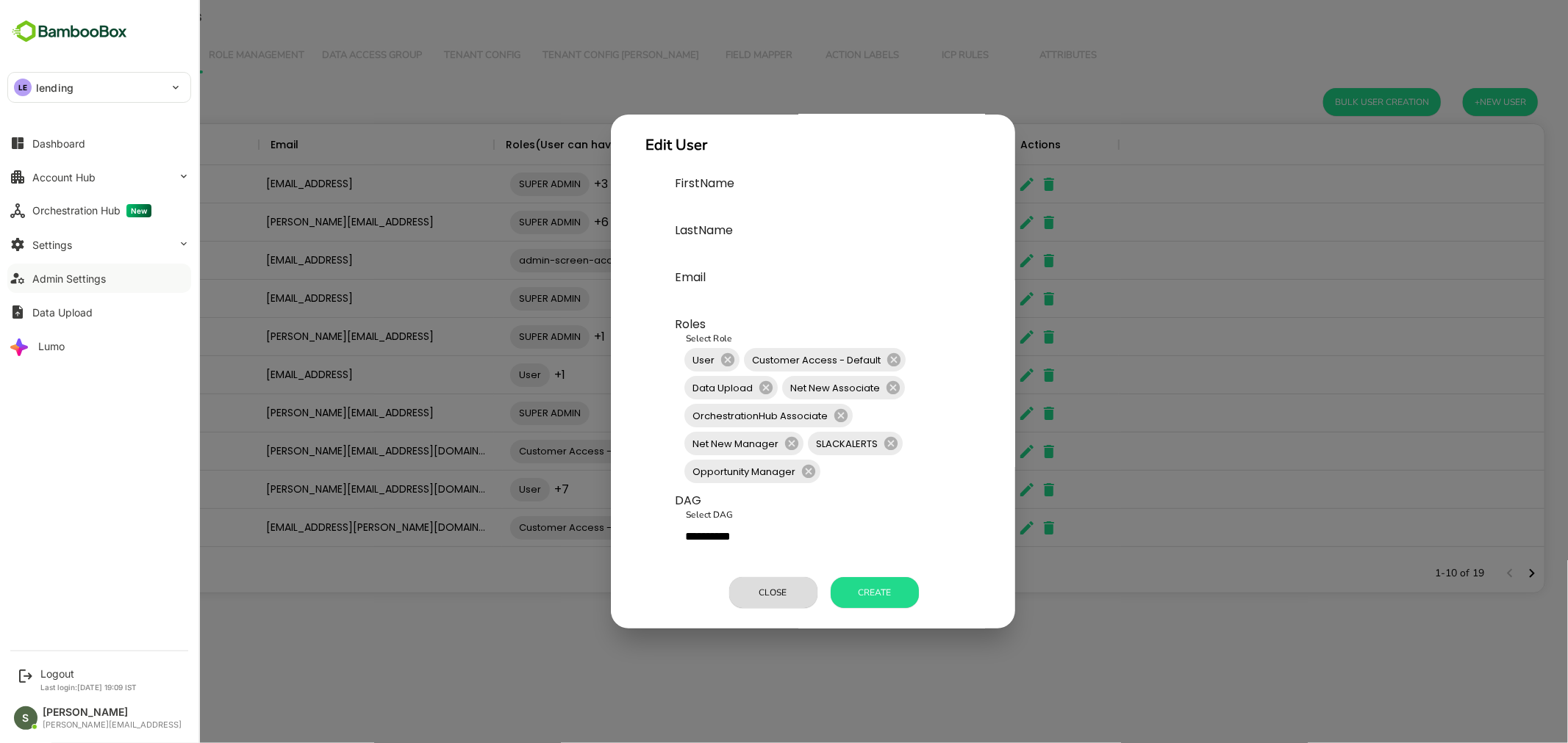
click at [103, 28] on img at bounding box center [69, 31] width 125 height 28
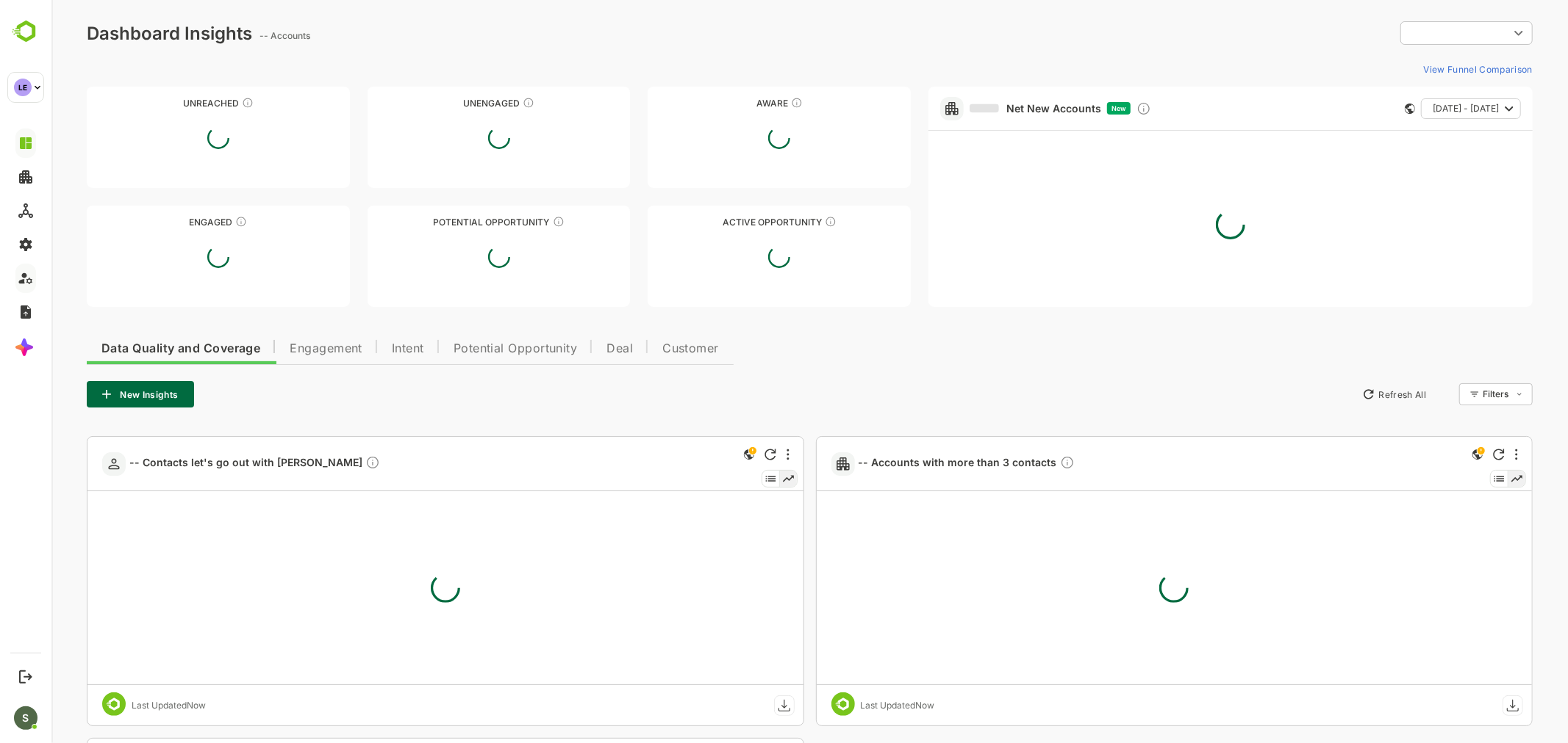
type input "**********"
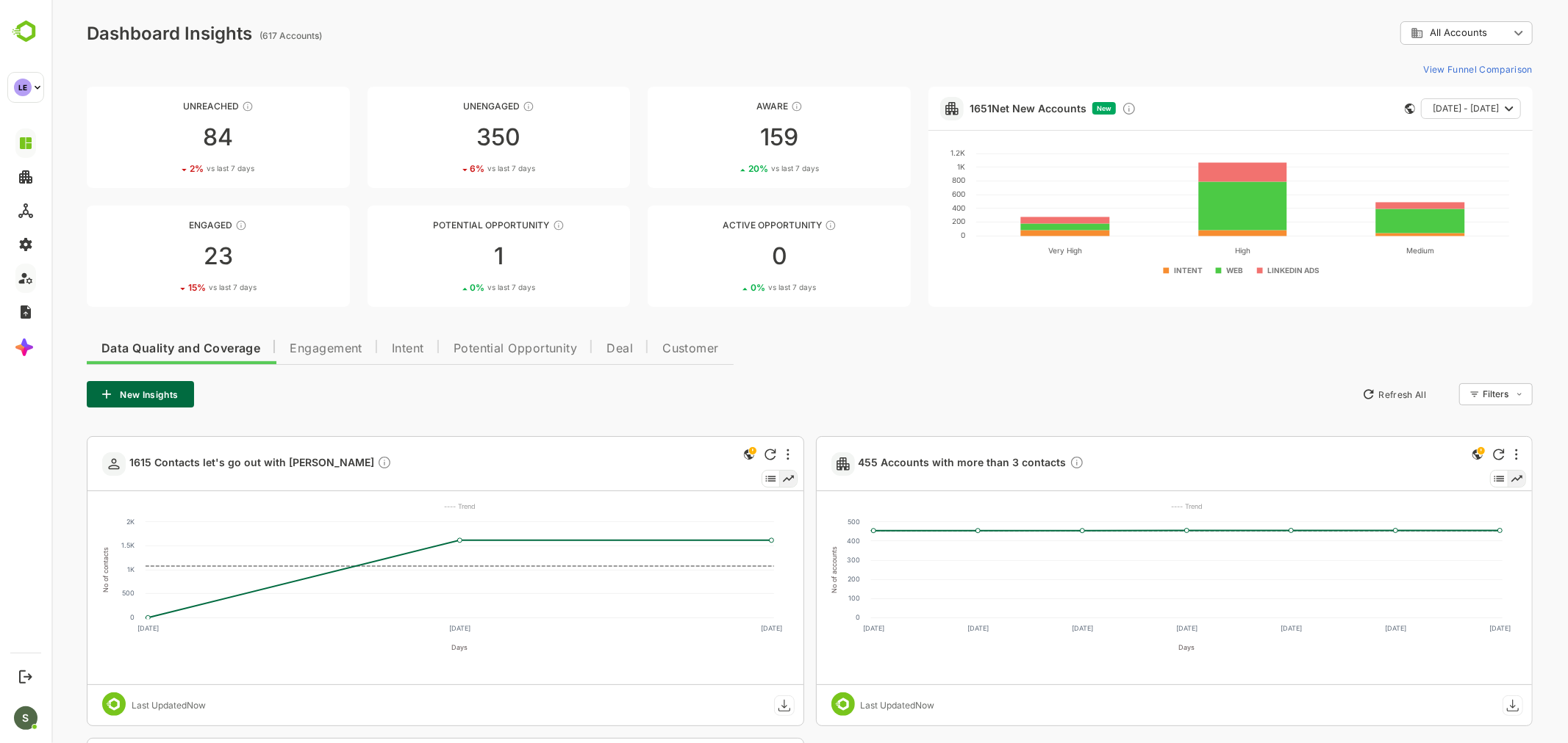
drag, startPoint x: 1323, startPoint y: 406, endPoint x: 1370, endPoint y: 415, distance: 47.9
click at [1323, 406] on div "New Insights Refresh All Filters ​" at bounding box center [809, 394] width 1446 height 27
click at [899, 371] on div "Data Quality and Coverage Engagement Intent Potential Opportunity Deal Customer…" at bounding box center [809, 560] width 1446 height 461
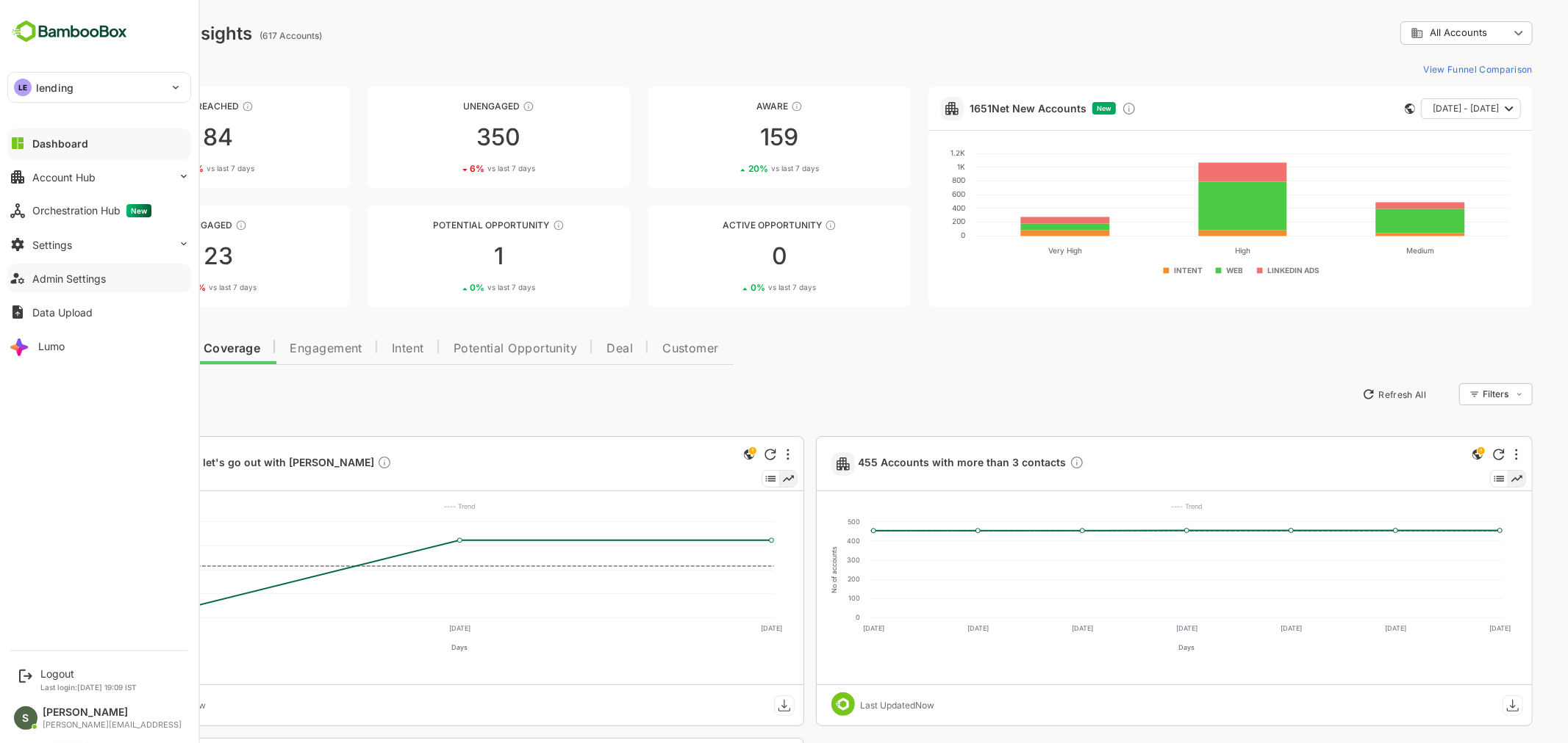
click at [61, 137] on div "Dashboard" at bounding box center [60, 143] width 56 height 12
